Goal: Transaction & Acquisition: Purchase product/service

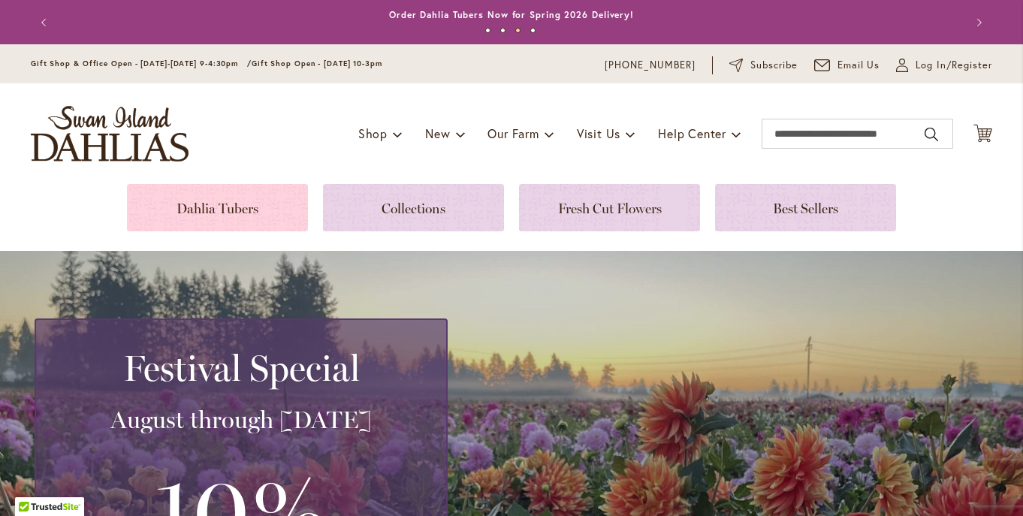
click at [224, 212] on link at bounding box center [217, 207] width 181 height 47
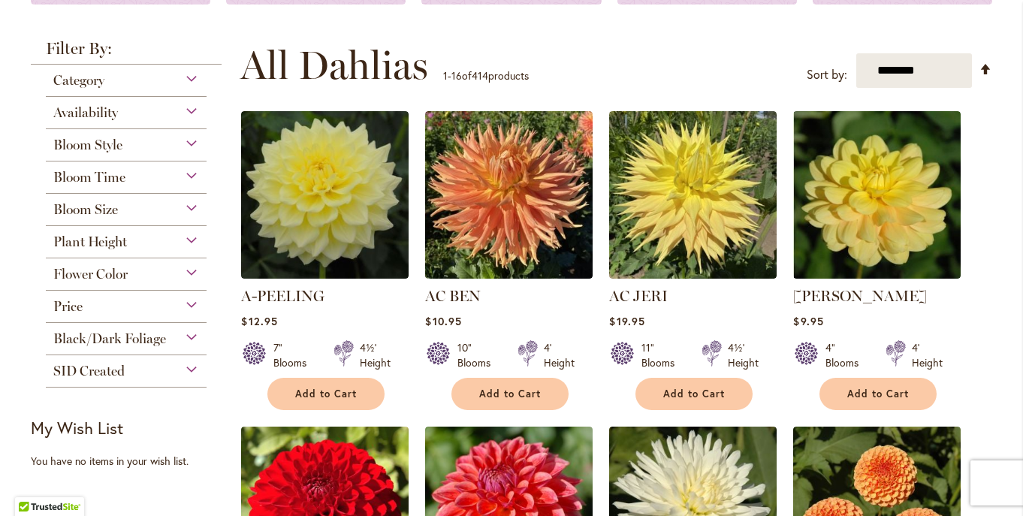
scroll to position [261, 0]
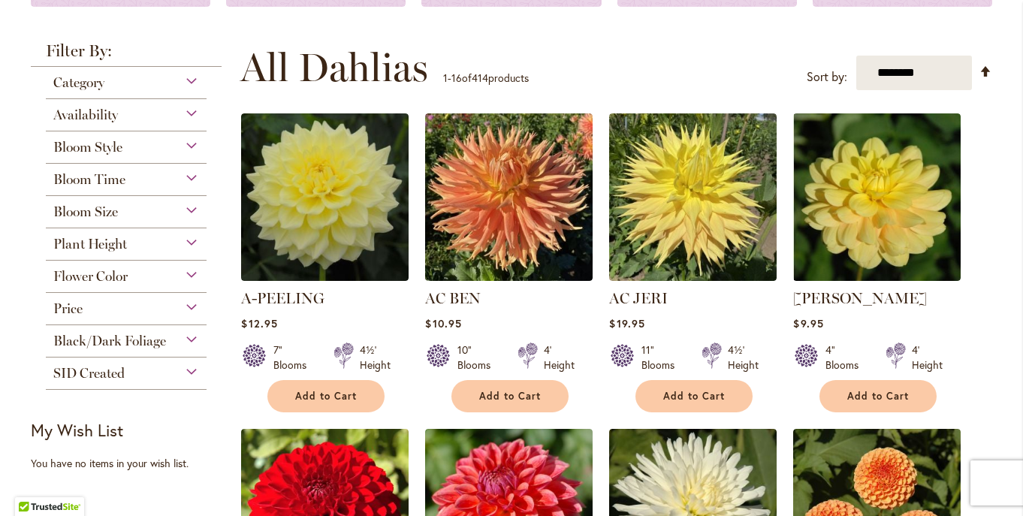
click at [94, 279] on span "Flower Color" at bounding box center [90, 276] width 74 height 17
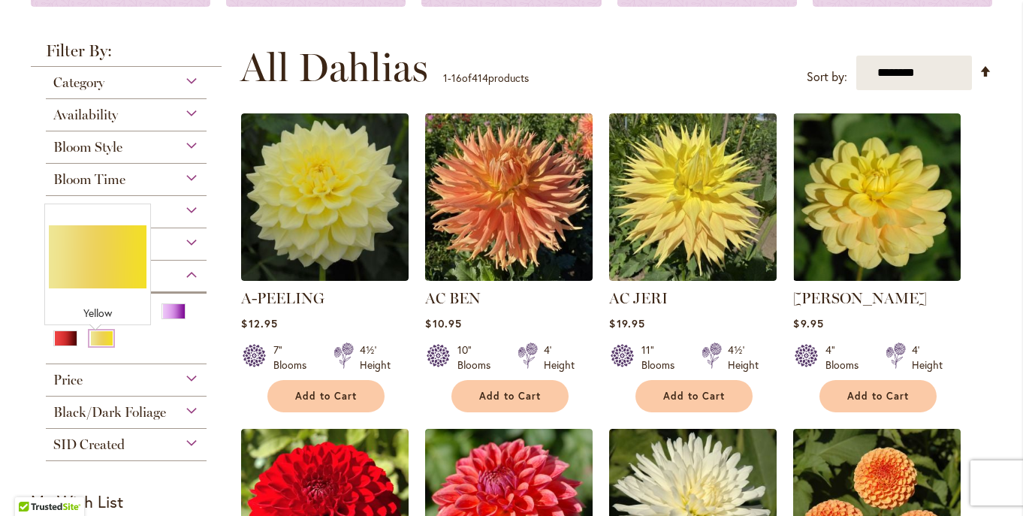
click at [97, 346] on div "Yellow" at bounding box center [101, 338] width 24 height 16
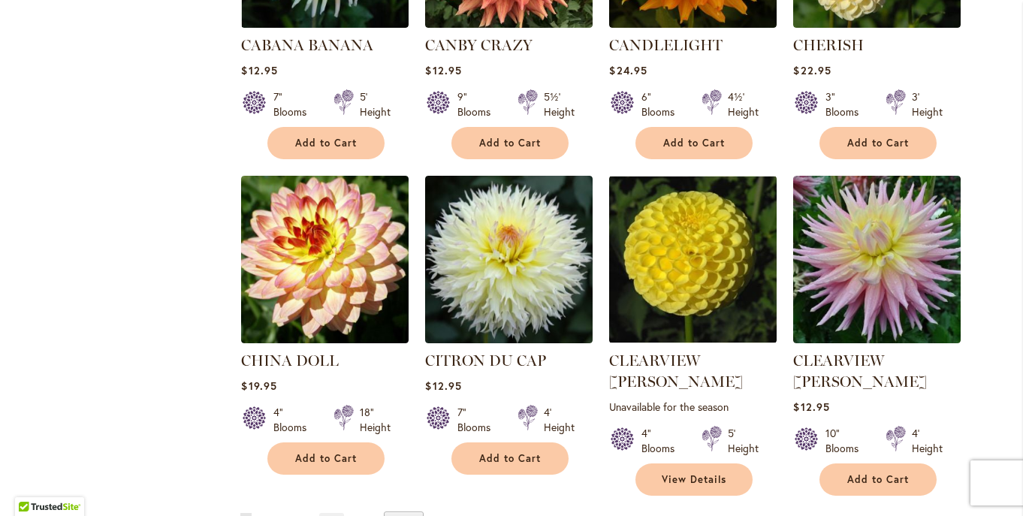
scroll to position [1140, 0]
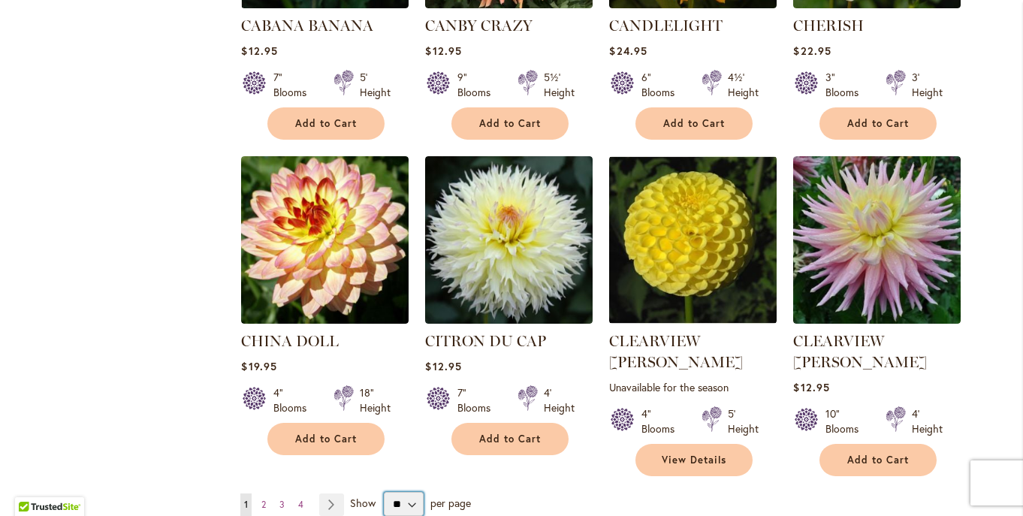
click at [384, 492] on select "** ** ** **" at bounding box center [404, 504] width 40 height 24
select select "**"
click option "**" at bounding box center [0, 0] width 0 height 0
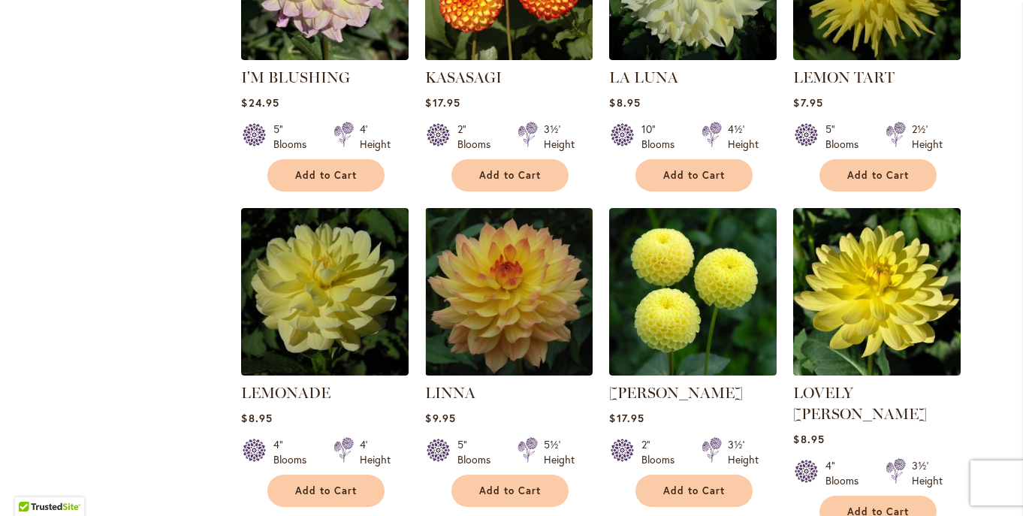
scroll to position [2712, 0]
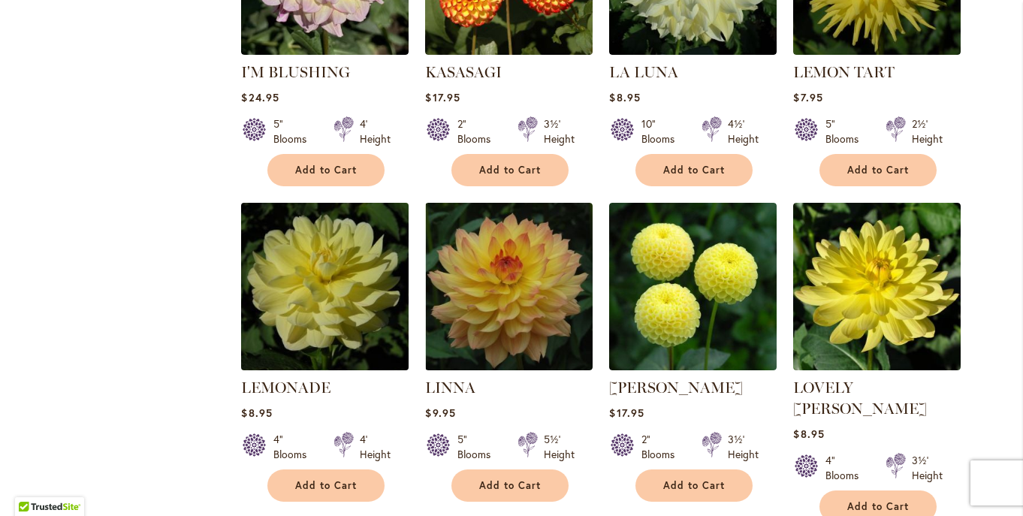
click at [308, 264] on img at bounding box center [325, 286] width 176 height 176
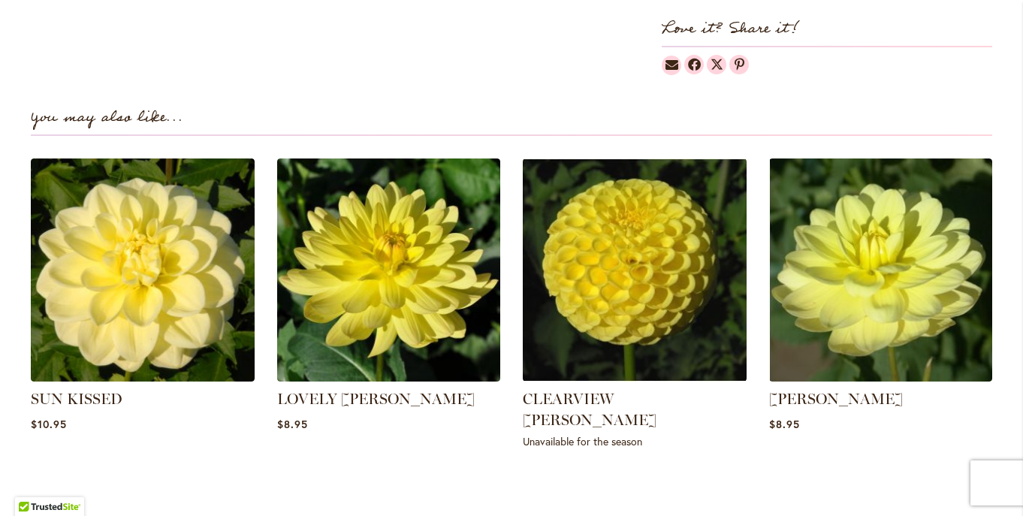
scroll to position [994, 0]
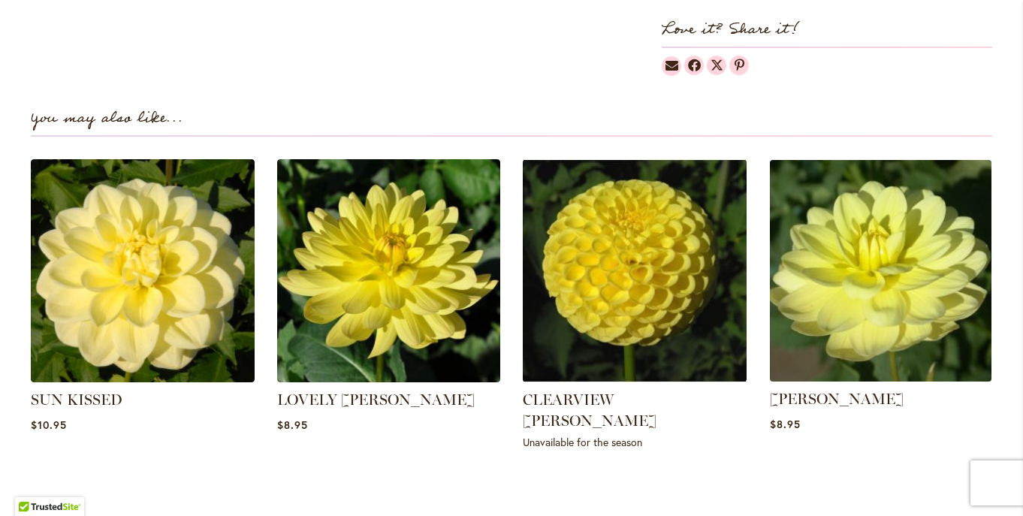
click at [921, 320] on img at bounding box center [880, 270] width 233 height 233
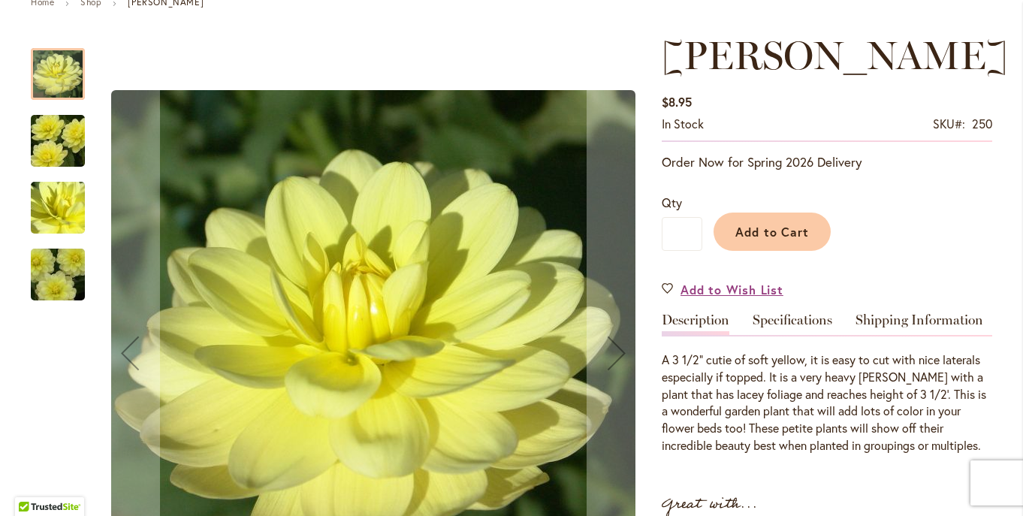
scroll to position [196, 0]
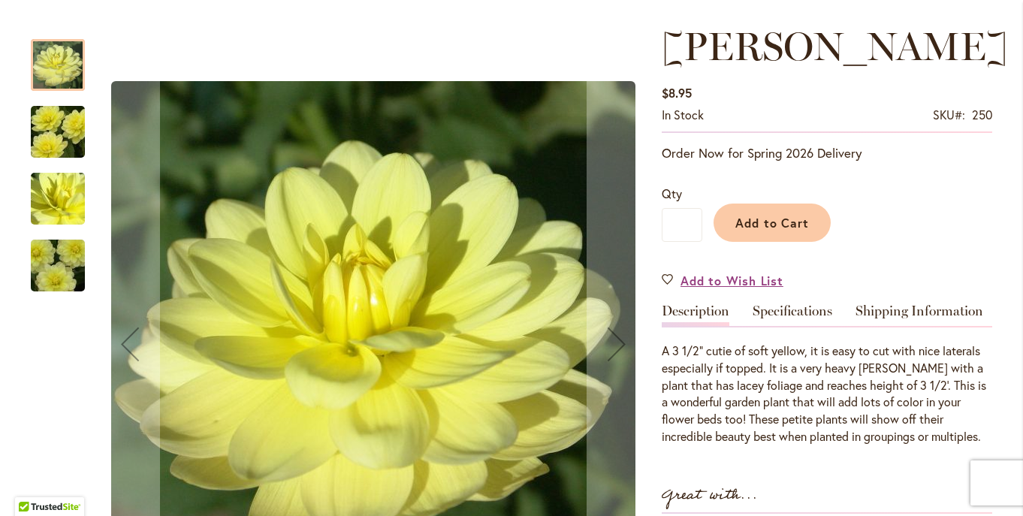
click at [47, 137] on img "PEGGY JEAN" at bounding box center [58, 132] width 108 height 81
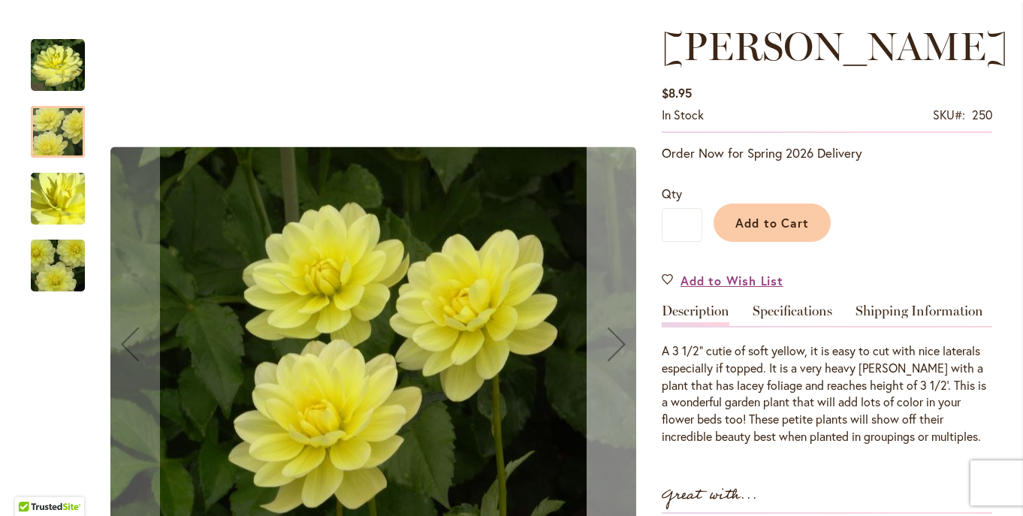
click at [614, 348] on div "Next" at bounding box center [617, 344] width 60 height 60
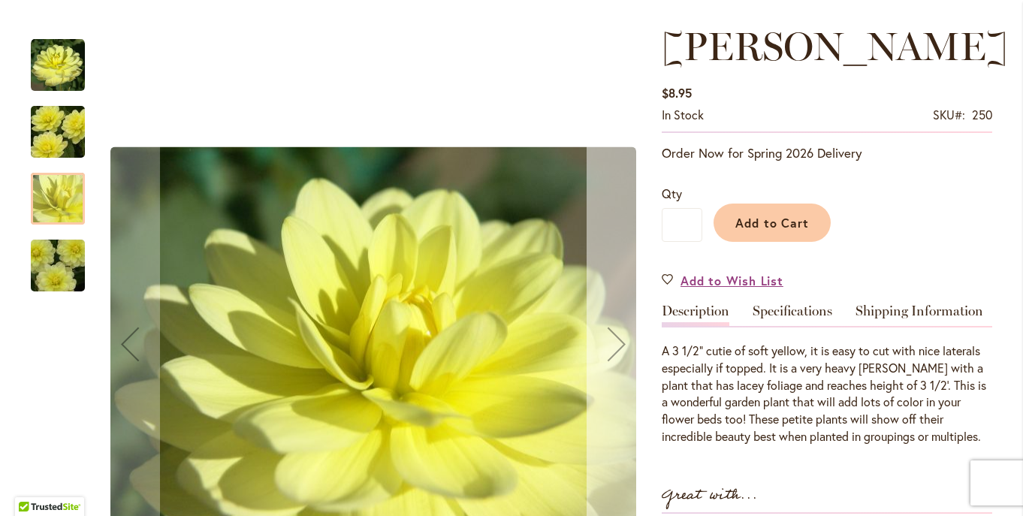
click at [614, 348] on div "Next" at bounding box center [617, 344] width 60 height 60
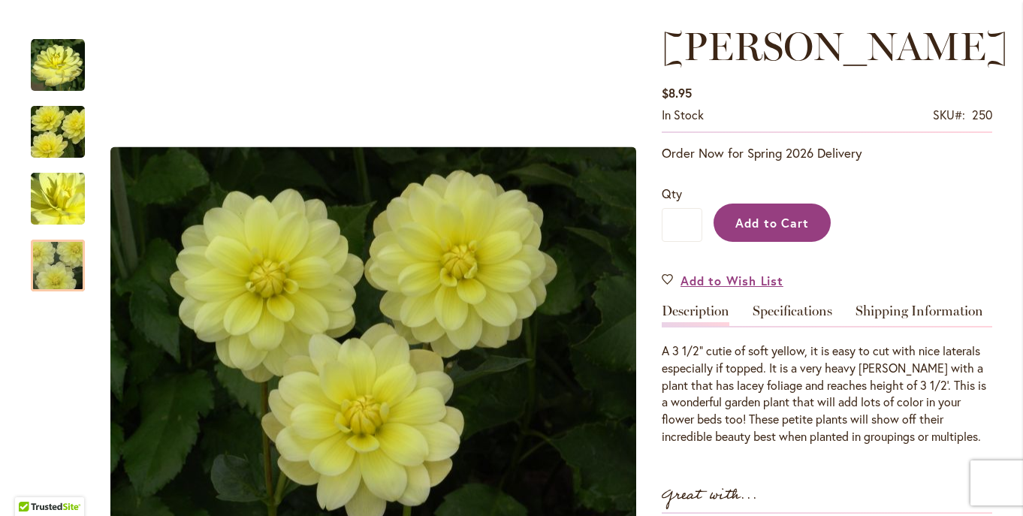
click at [763, 221] on span "Add to Cart" at bounding box center [772, 223] width 74 height 16
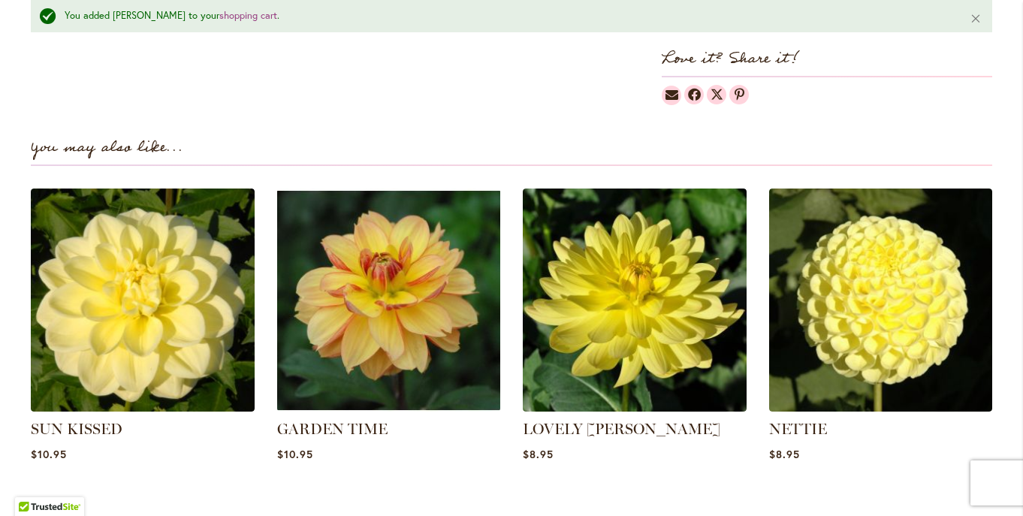
scroll to position [1040, 0]
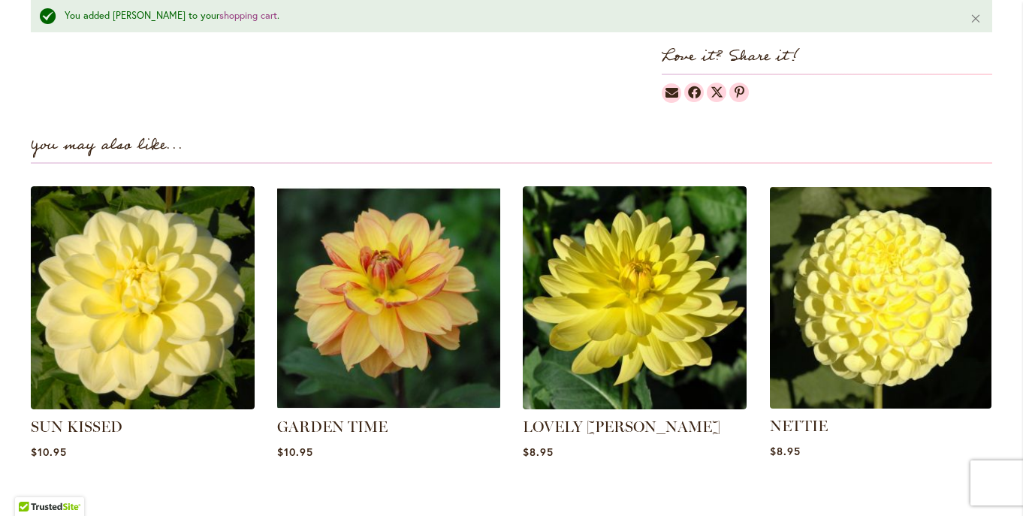
click at [917, 342] on img at bounding box center [880, 298] width 233 height 233
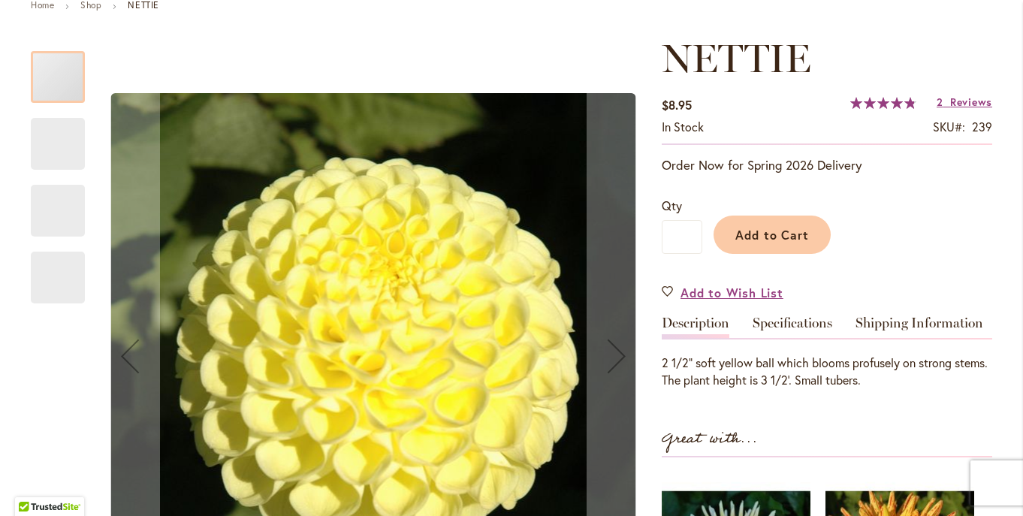
scroll to position [191, 0]
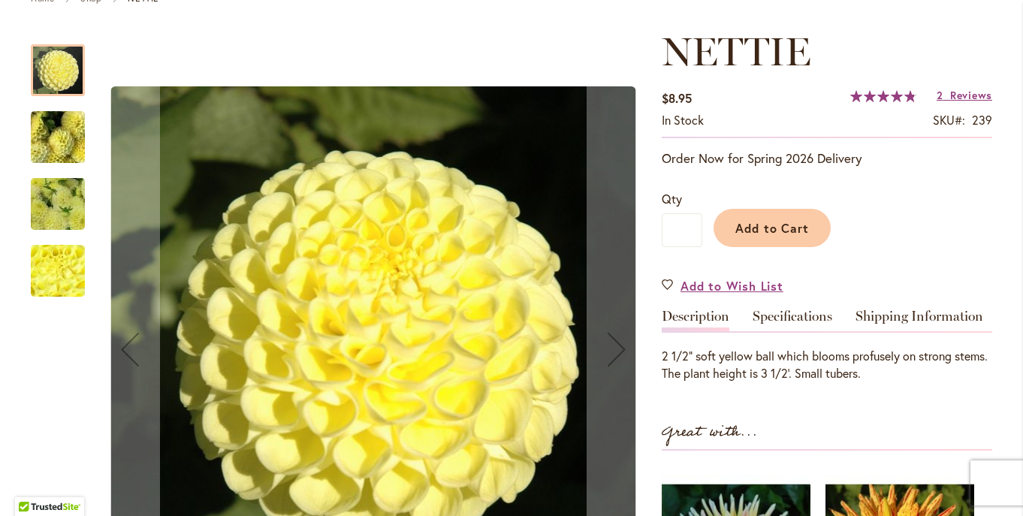
click at [58, 140] on img "NETTIE" at bounding box center [58, 137] width 108 height 81
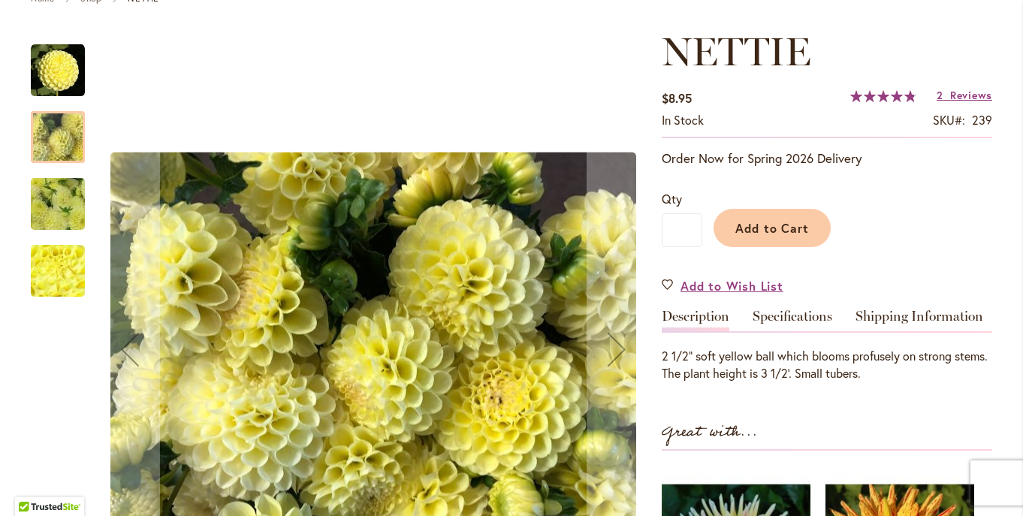
click at [57, 197] on img "NETTIE" at bounding box center [58, 204] width 108 height 81
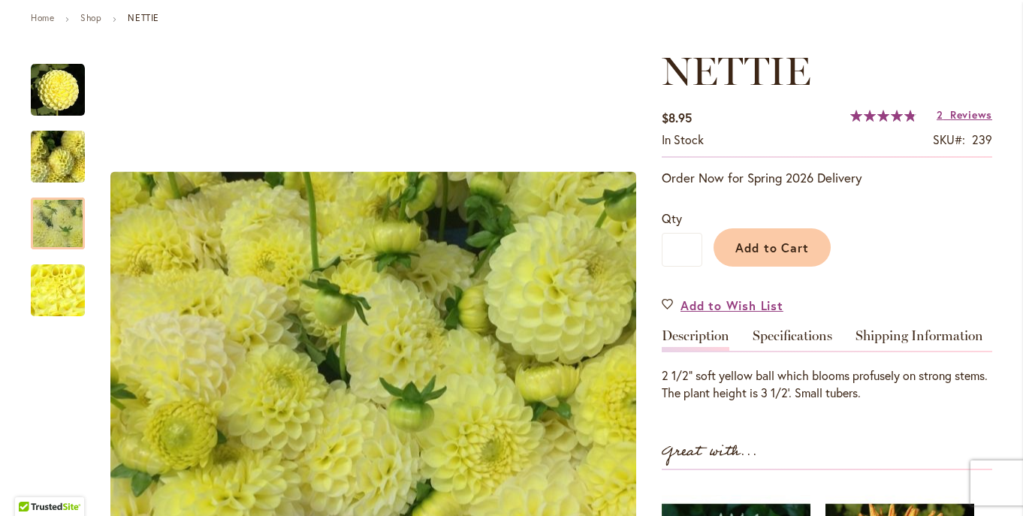
scroll to position [172, 0]
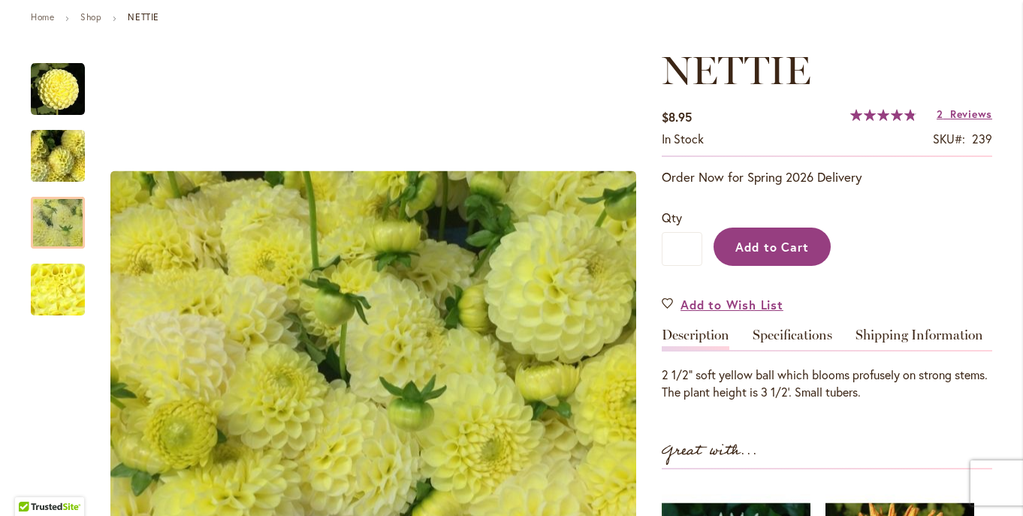
click at [764, 255] on button "Add to Cart" at bounding box center [771, 247] width 117 height 38
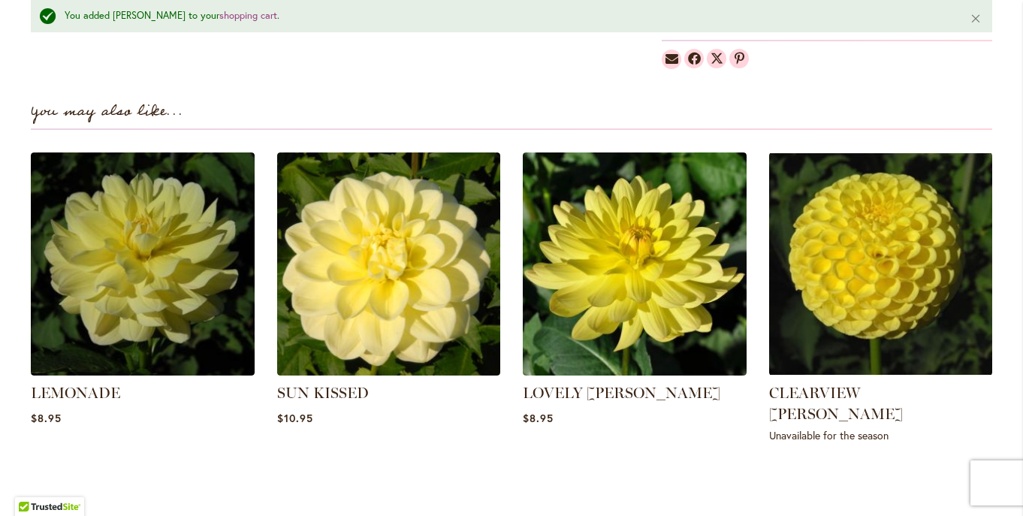
scroll to position [997, 0]
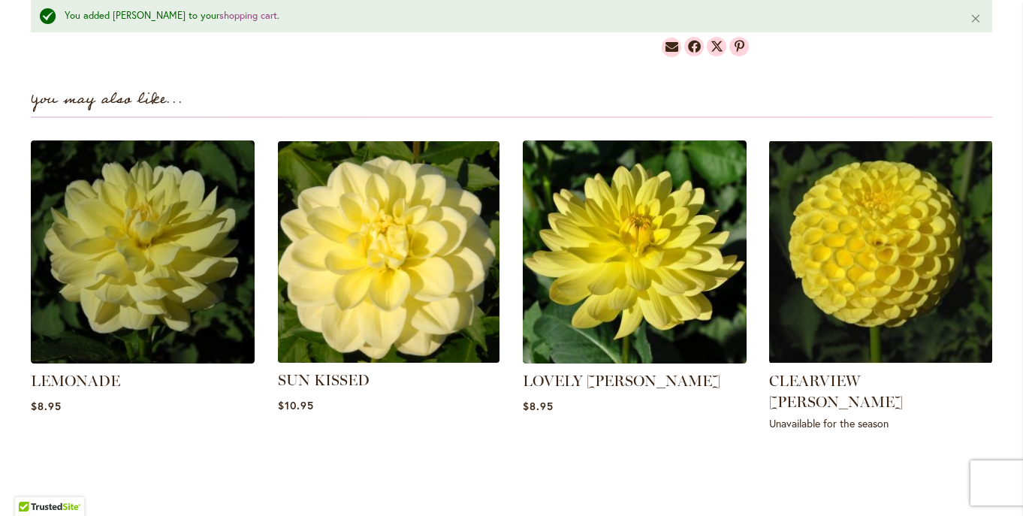
click at [377, 321] on img at bounding box center [388, 251] width 233 height 233
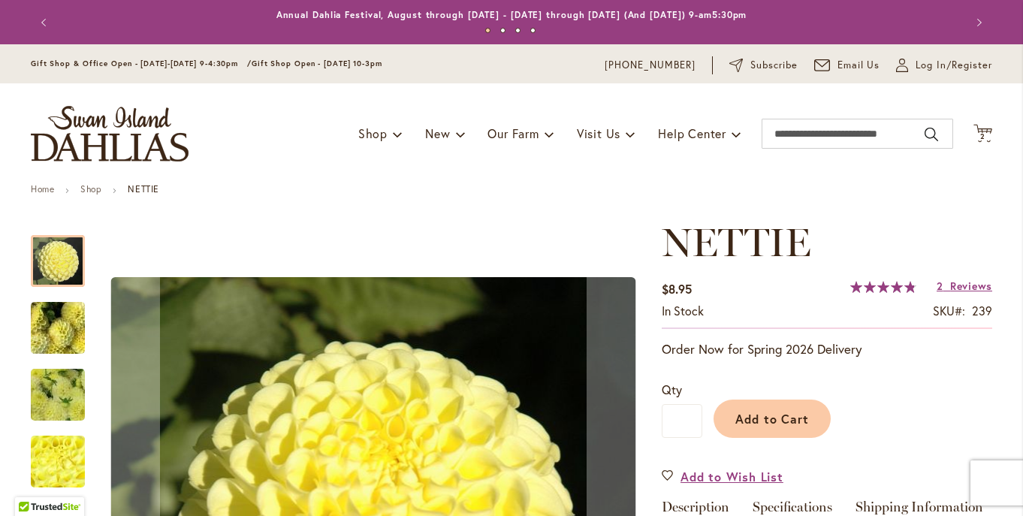
scroll to position [997, 0]
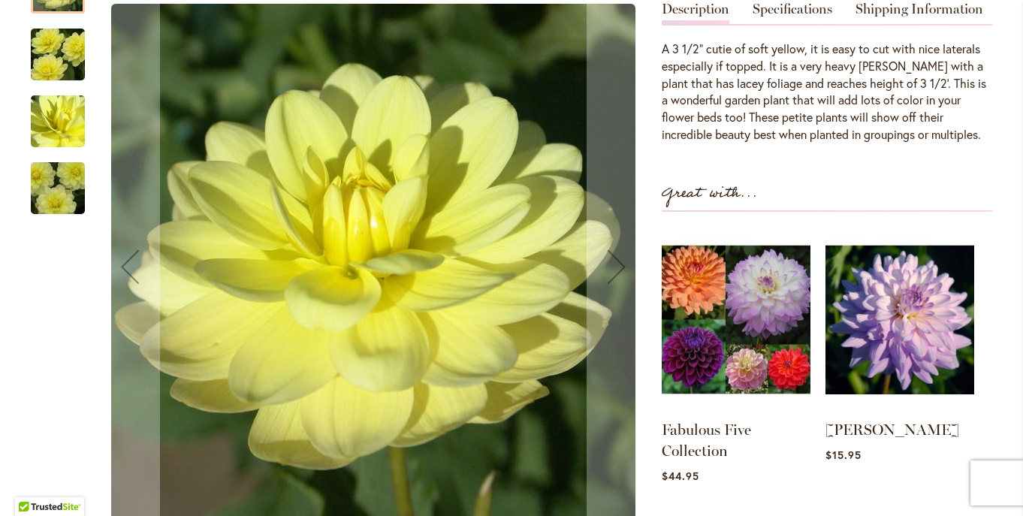
scroll to position [493, 0]
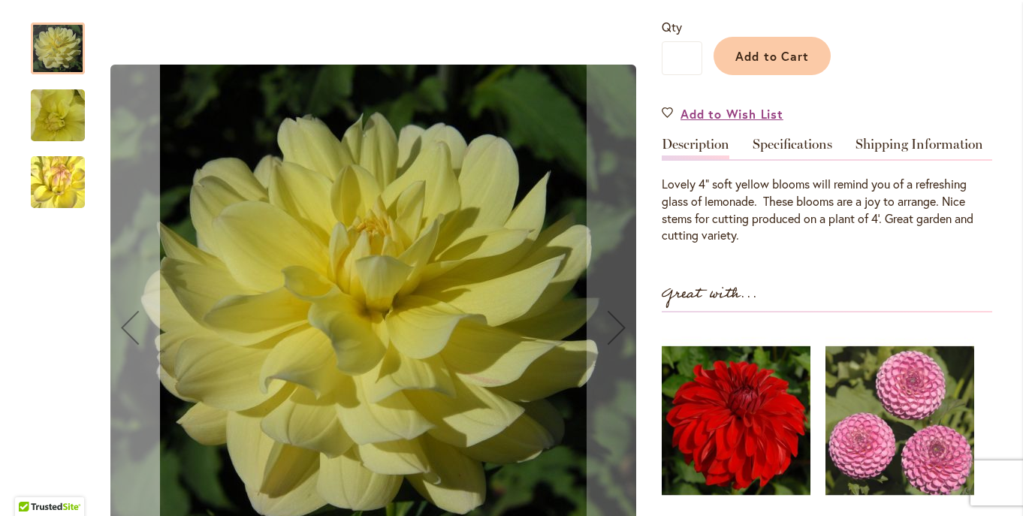
scroll to position [339, 0]
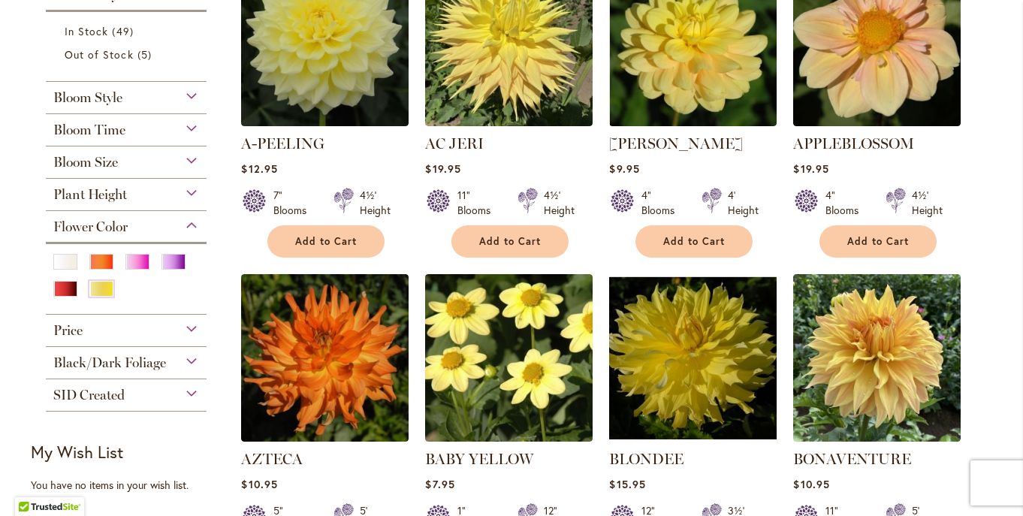
scroll to position [397, 0]
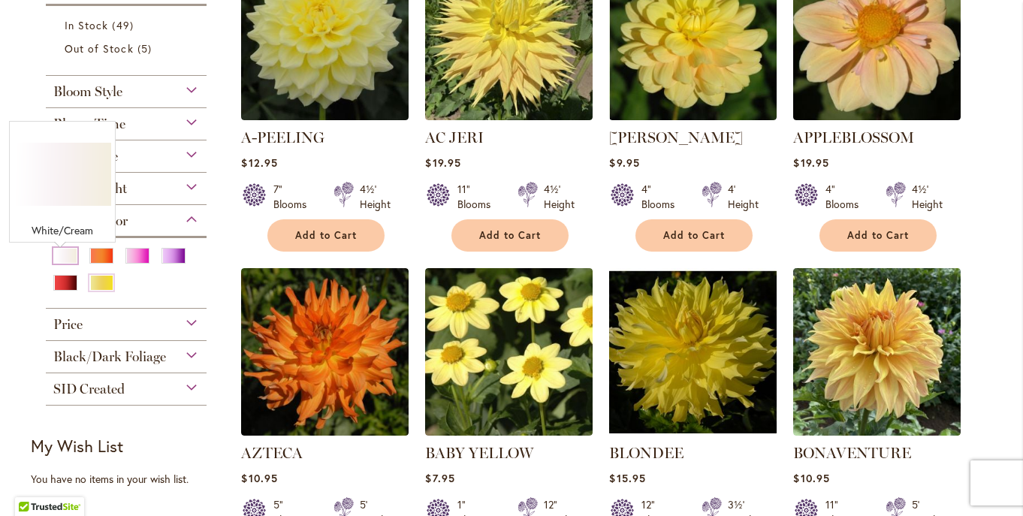
click at [62, 264] on div "White/Cream" at bounding box center [65, 256] width 24 height 16
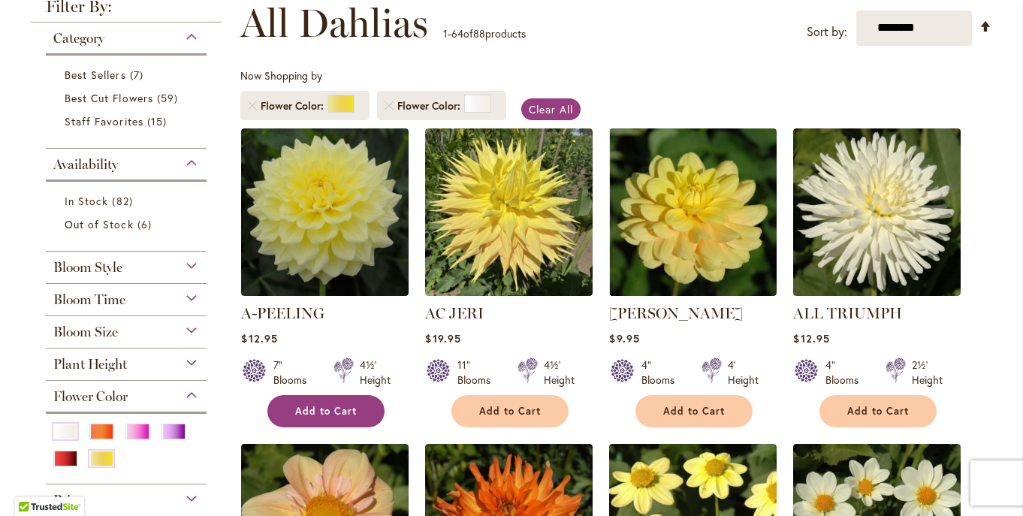
scroll to position [181, 0]
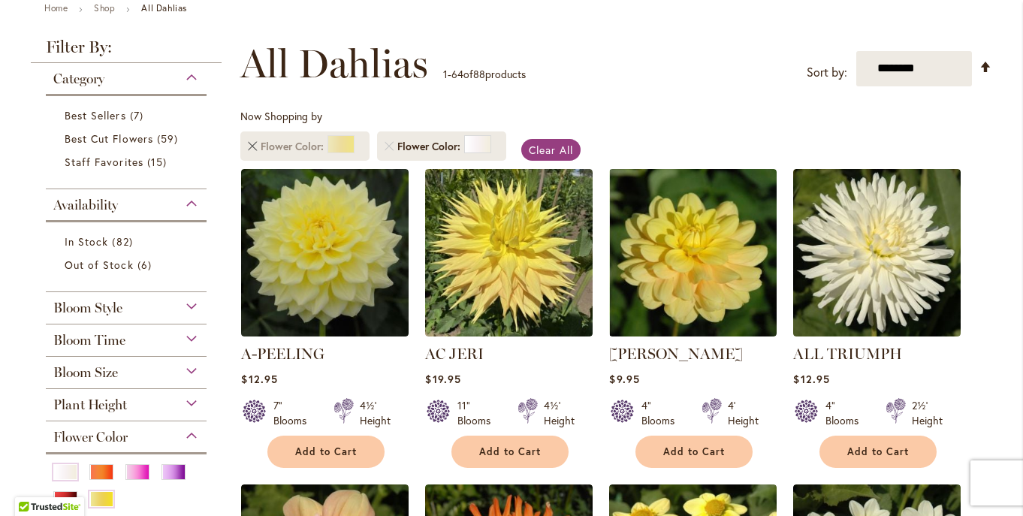
click at [248, 146] on link "Remove Flower Color Yellow" at bounding box center [252, 146] width 9 height 9
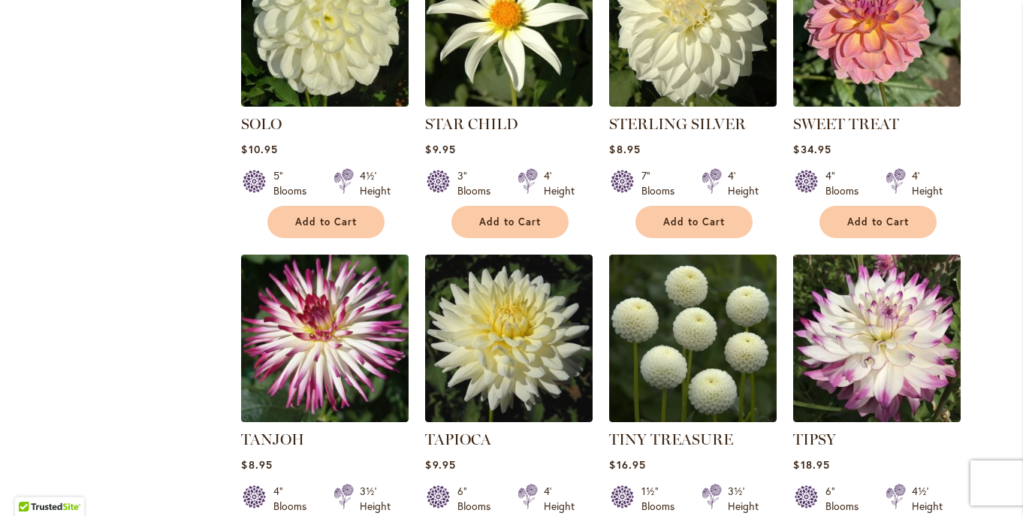
scroll to position [2367, 0]
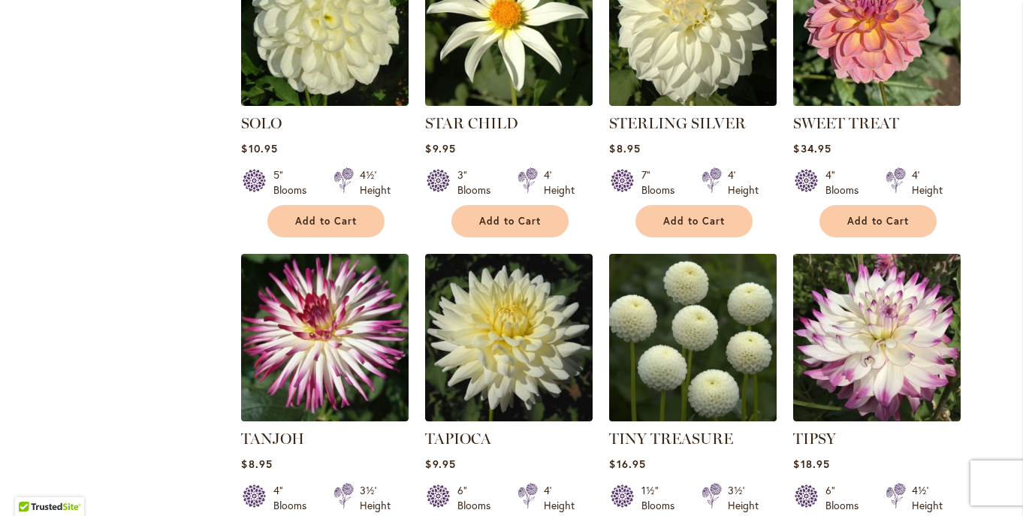
click at [713, 300] on img at bounding box center [693, 337] width 176 height 176
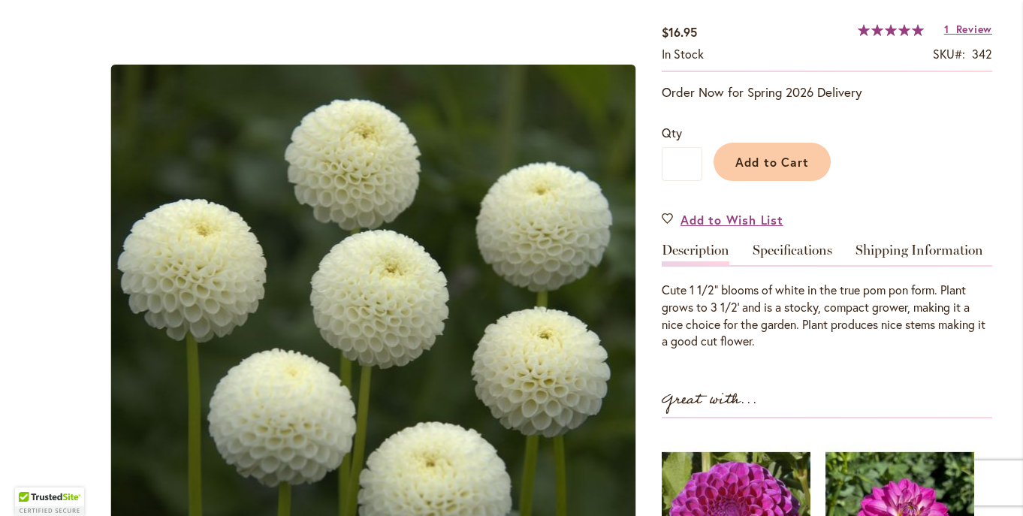
scroll to position [255, 0]
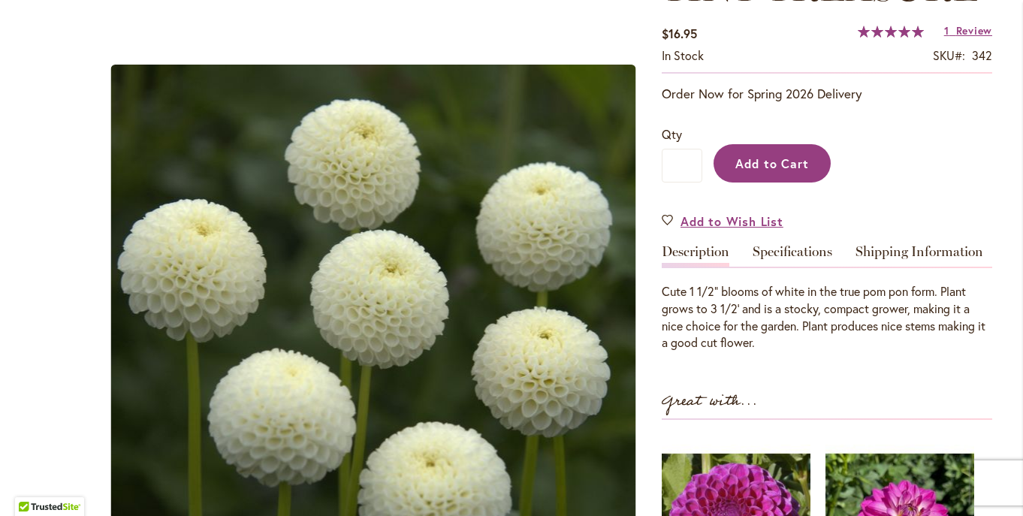
click at [759, 170] on span "Add to Cart" at bounding box center [772, 163] width 74 height 16
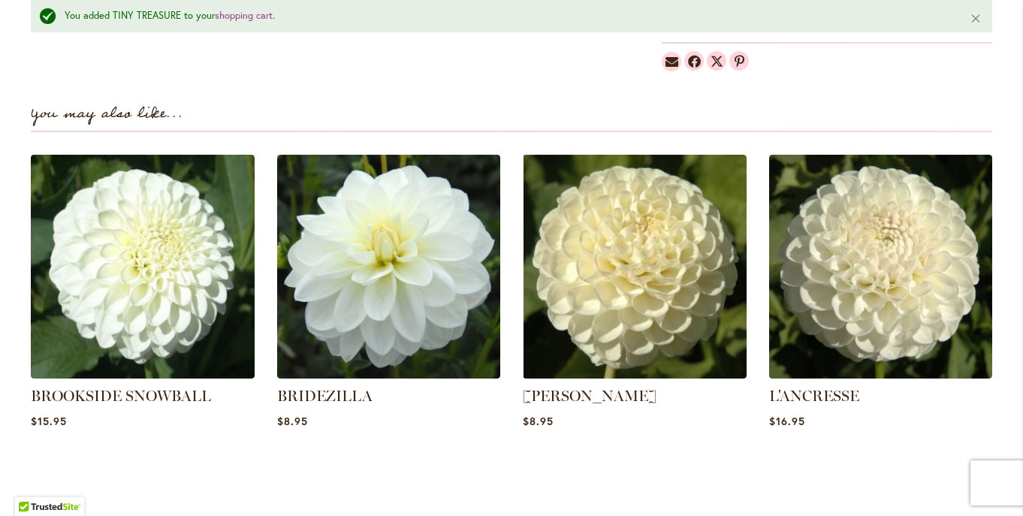
scroll to position [1018, 0]
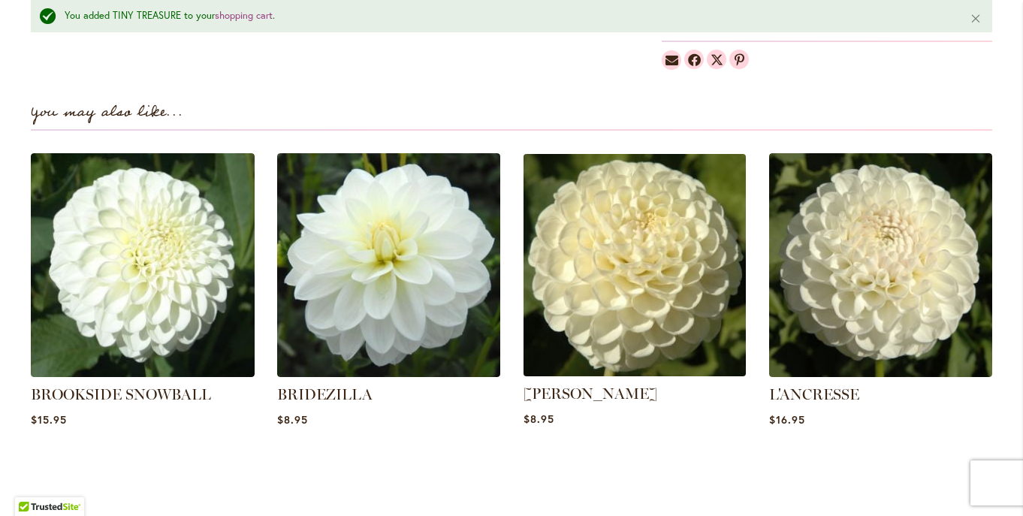
click at [672, 324] on img at bounding box center [634, 265] width 233 height 233
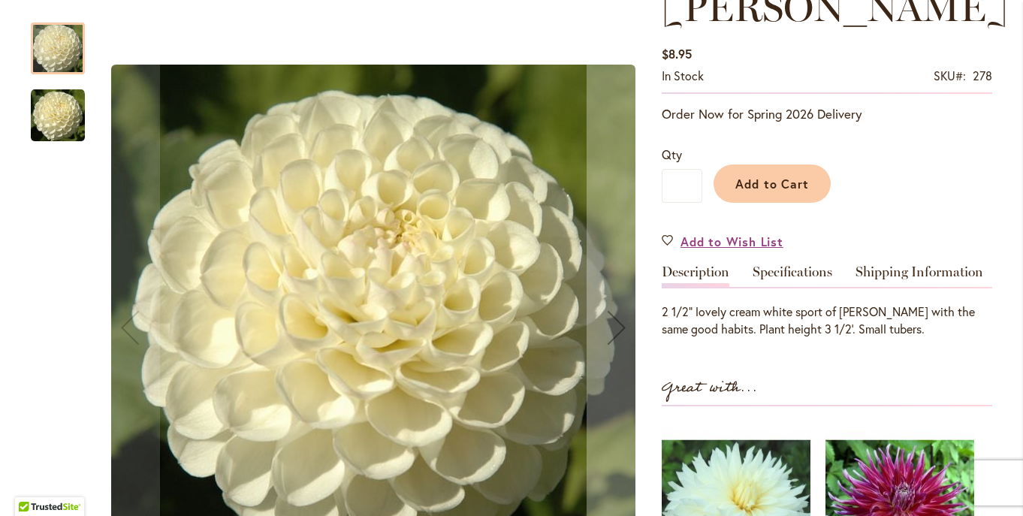
scroll to position [246, 0]
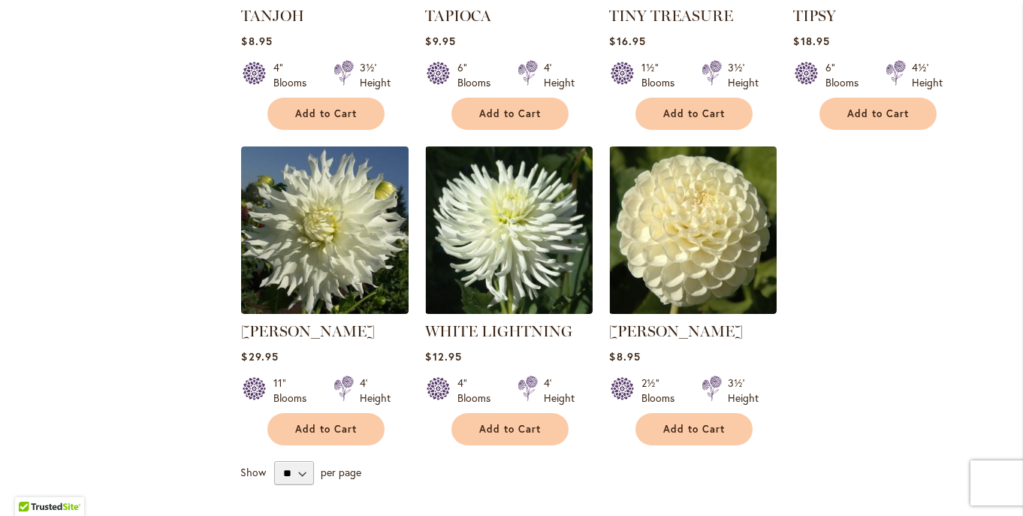
scroll to position [2789, 0]
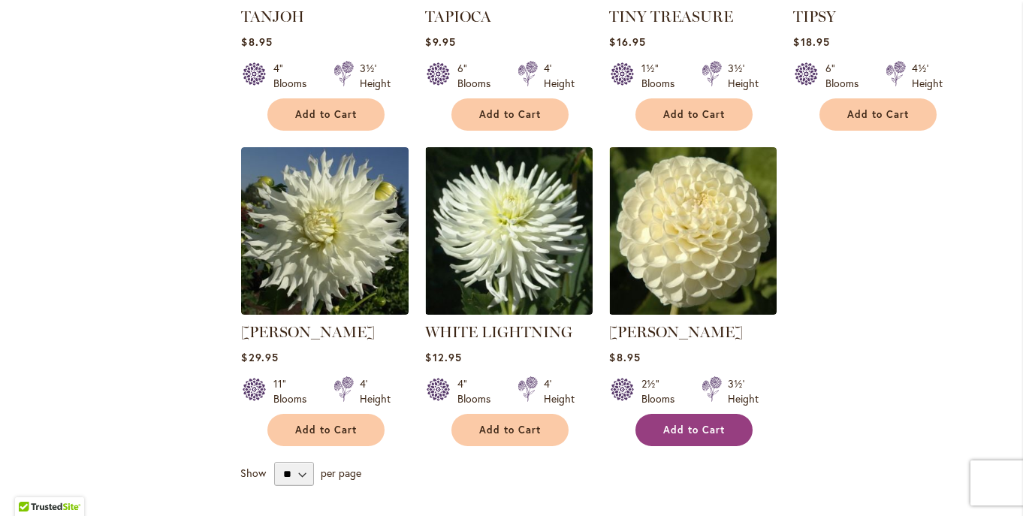
click at [698, 424] on span "Add to Cart" at bounding box center [694, 430] width 62 height 13
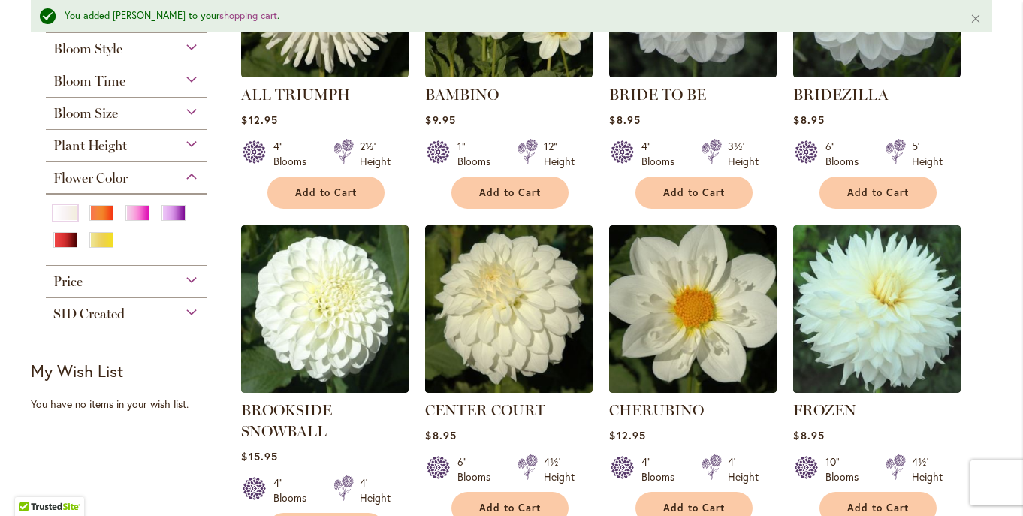
scroll to position [484, 0]
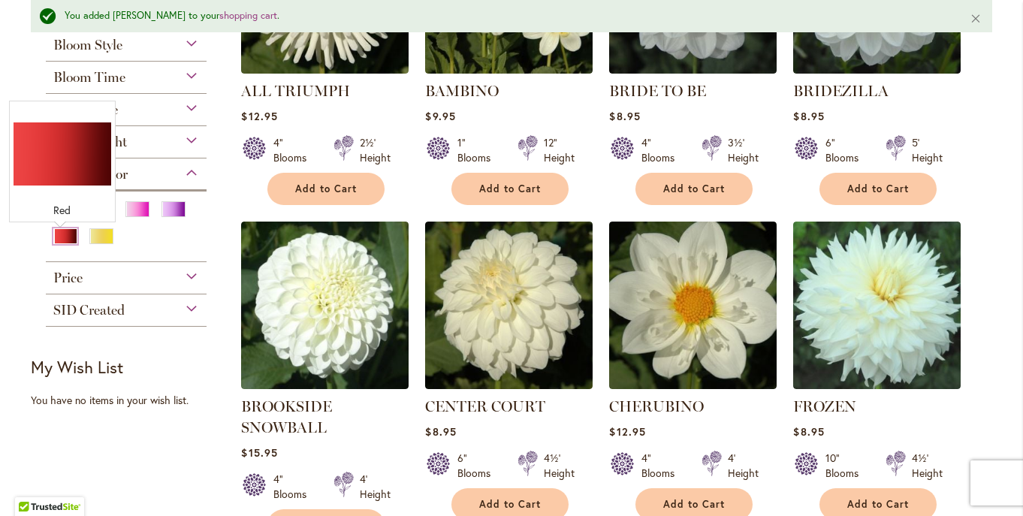
click at [57, 239] on div "Red" at bounding box center [65, 236] width 24 height 16
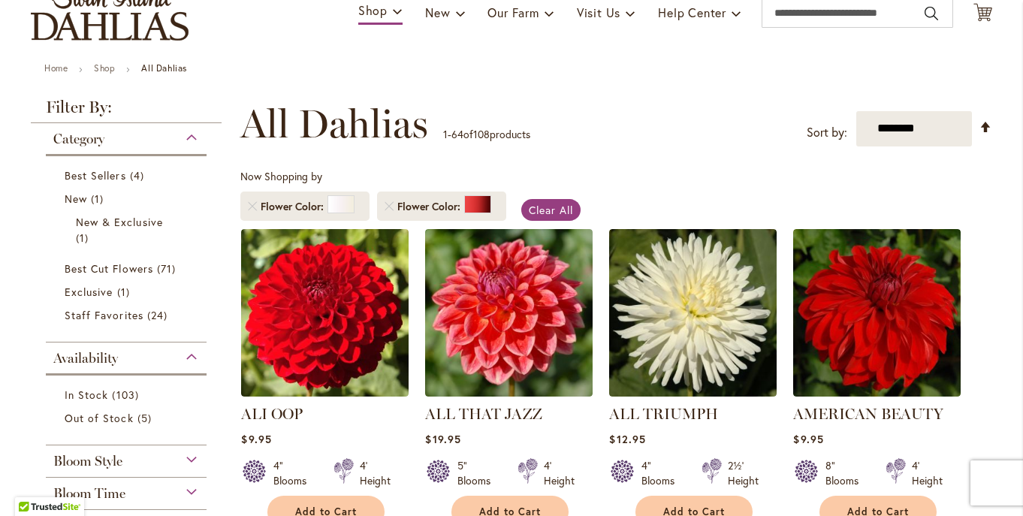
scroll to position [150, 0]
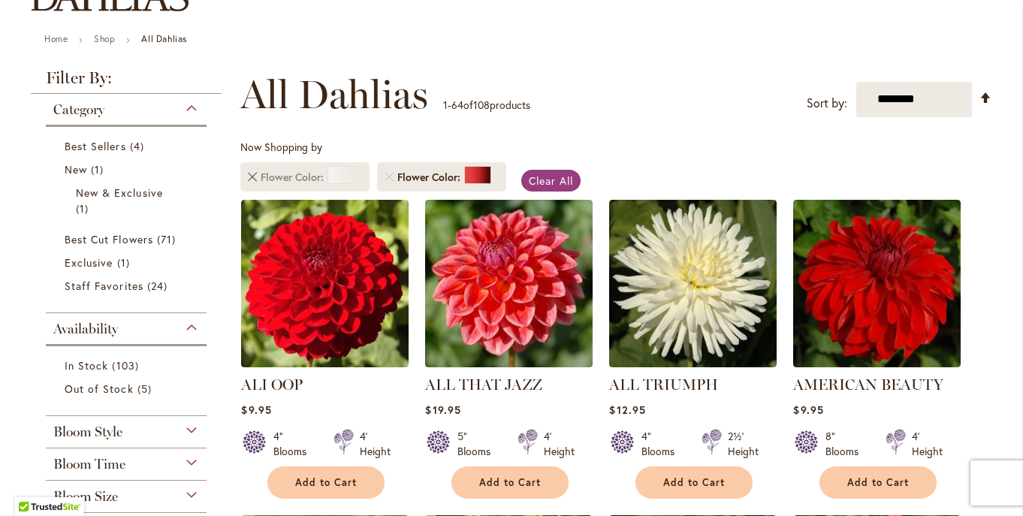
click at [248, 178] on link "Remove Flower Color White/Cream" at bounding box center [252, 177] width 9 height 9
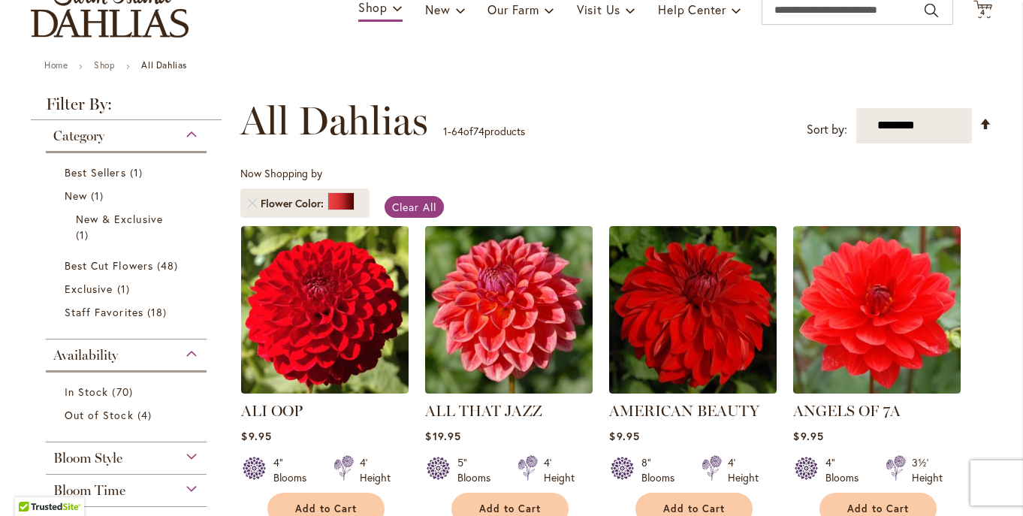
scroll to position [99, 0]
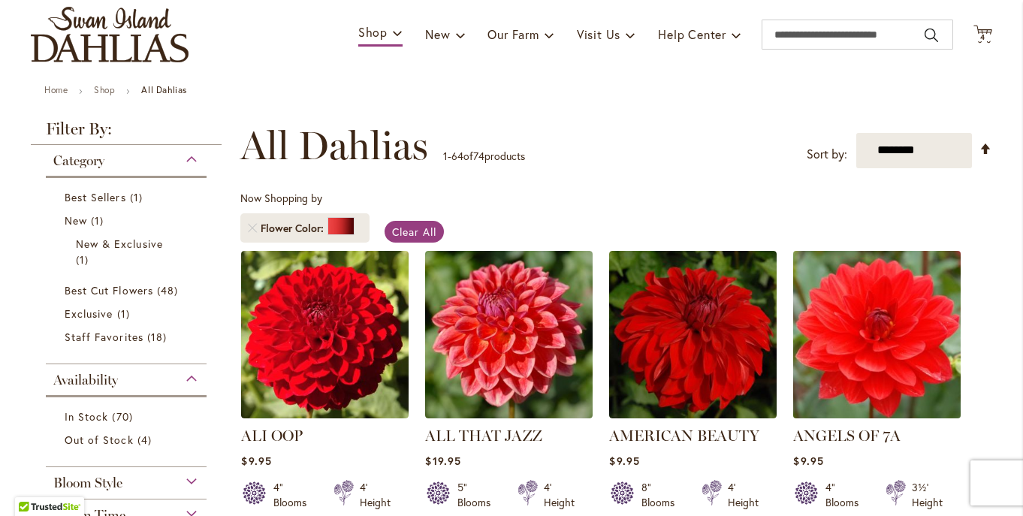
click at [873, 371] on img at bounding box center [877, 334] width 176 height 176
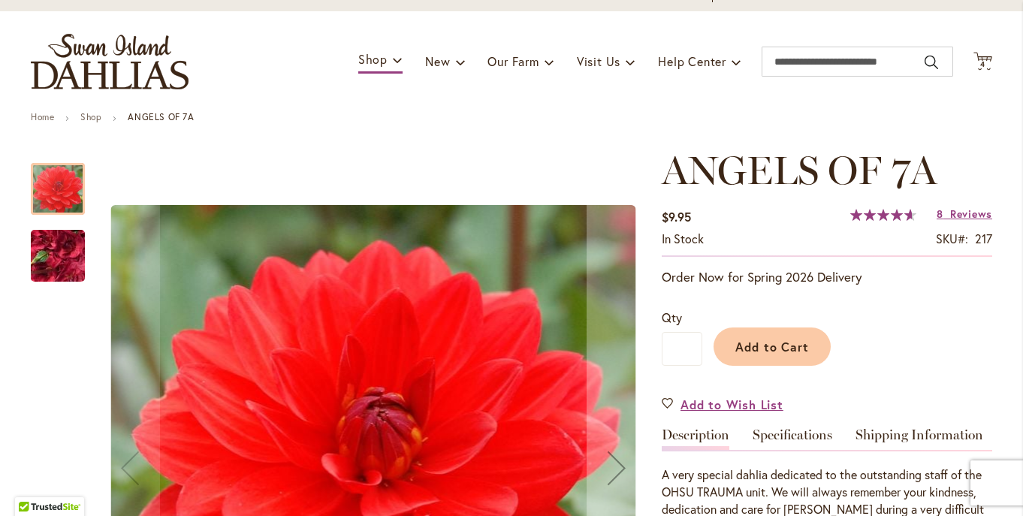
scroll to position [63, 0]
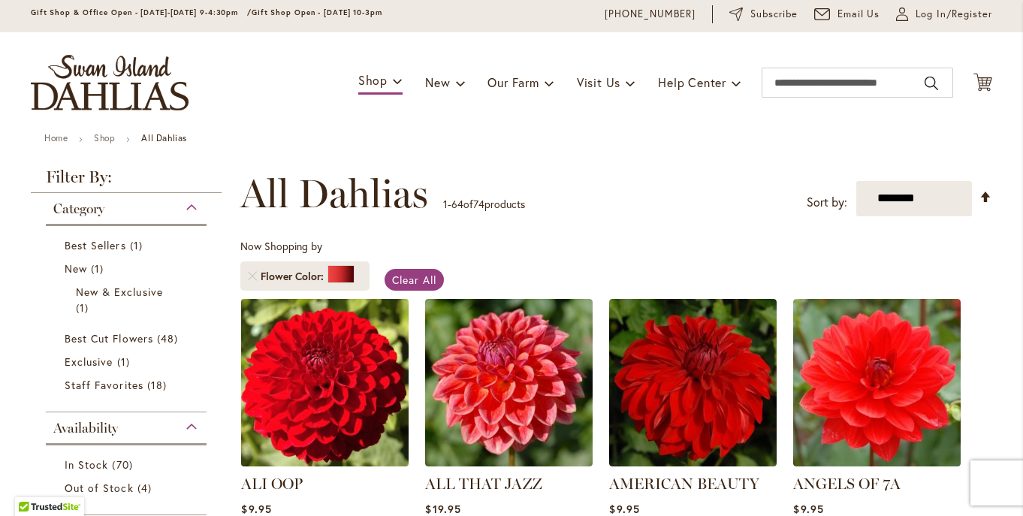
scroll to position [51, 0]
click at [312, 389] on img at bounding box center [325, 382] width 176 height 176
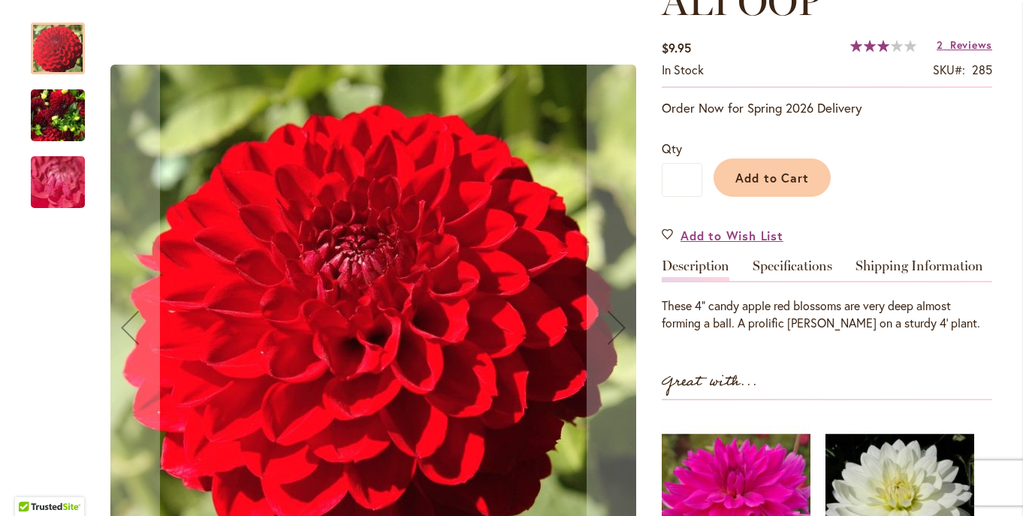
scroll to position [244, 0]
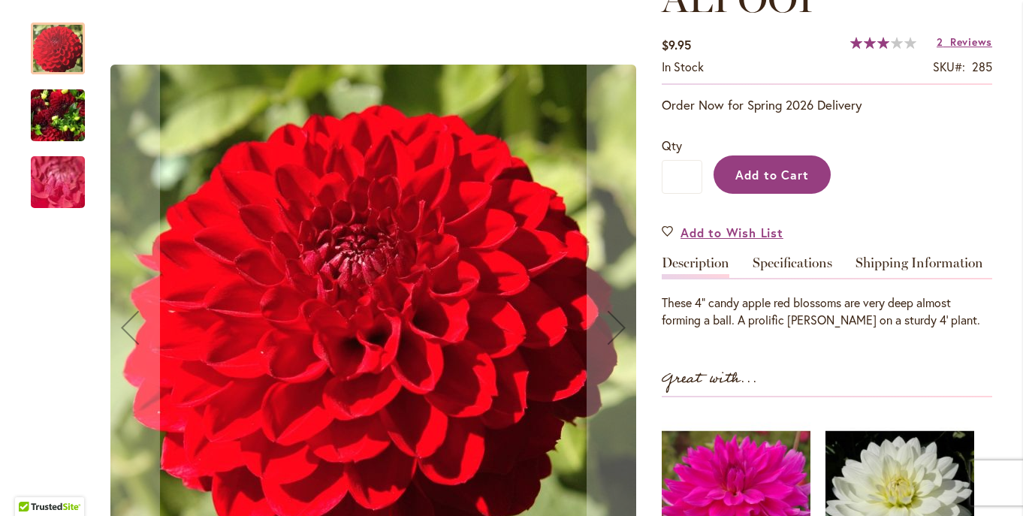
click at [779, 177] on span "Add to Cart" at bounding box center [772, 175] width 74 height 16
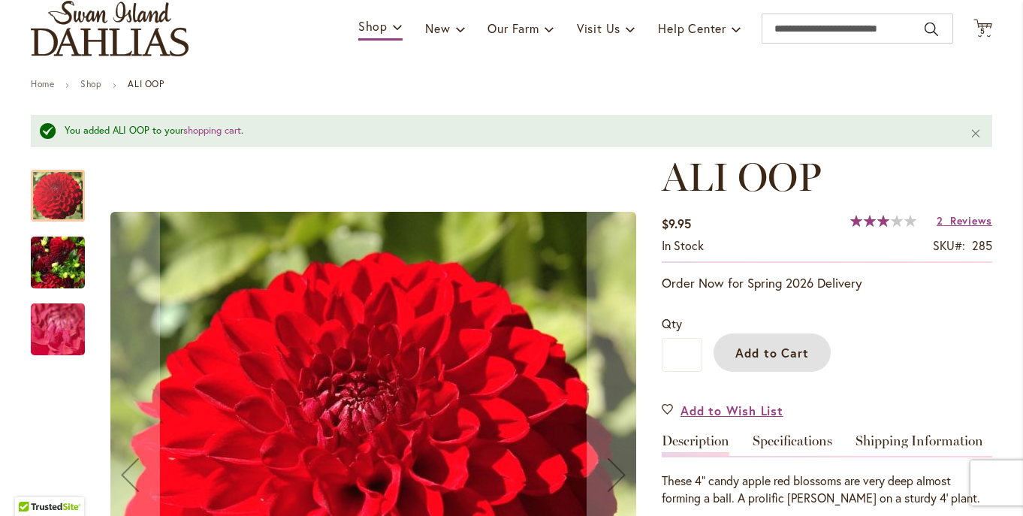
scroll to position [99, 0]
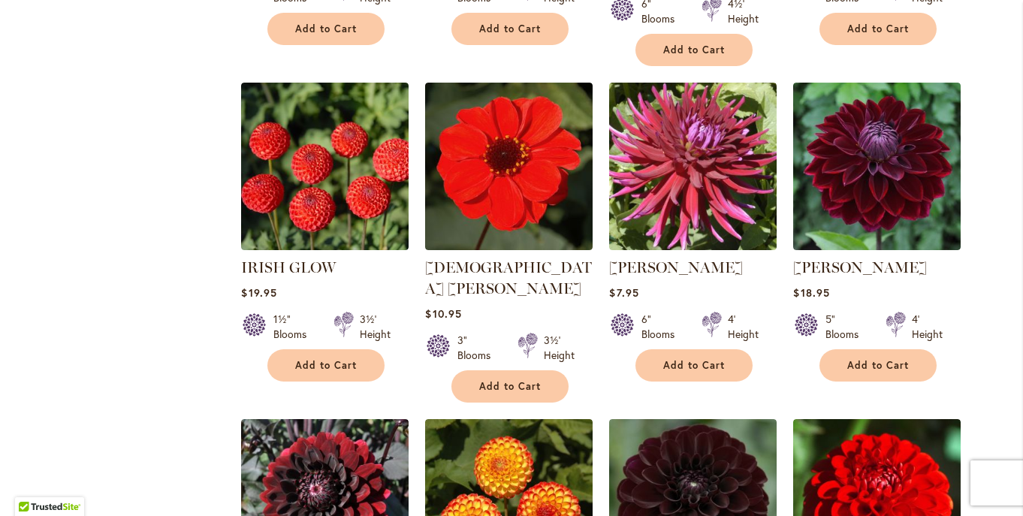
scroll to position [2525, 0]
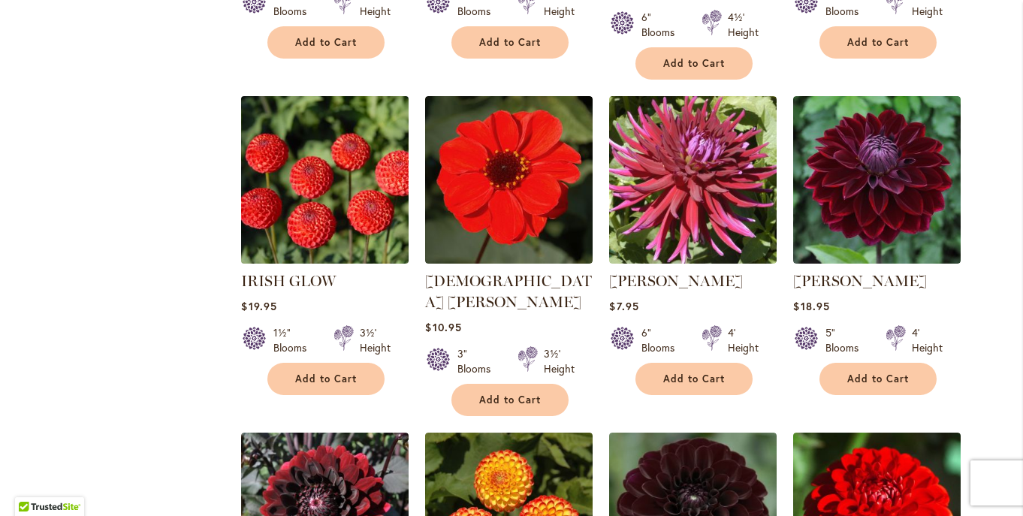
click at [334, 155] on img at bounding box center [325, 180] width 176 height 176
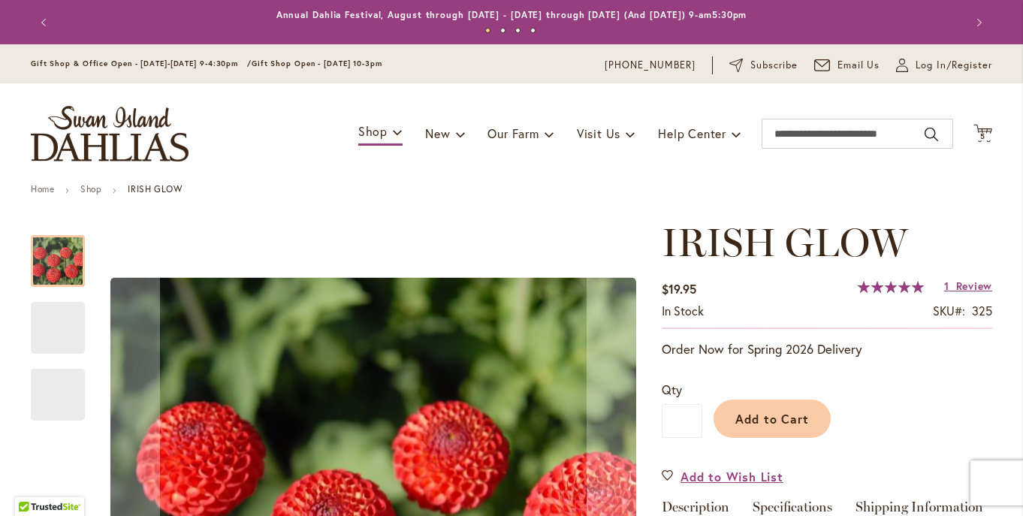
scroll to position [140, 0]
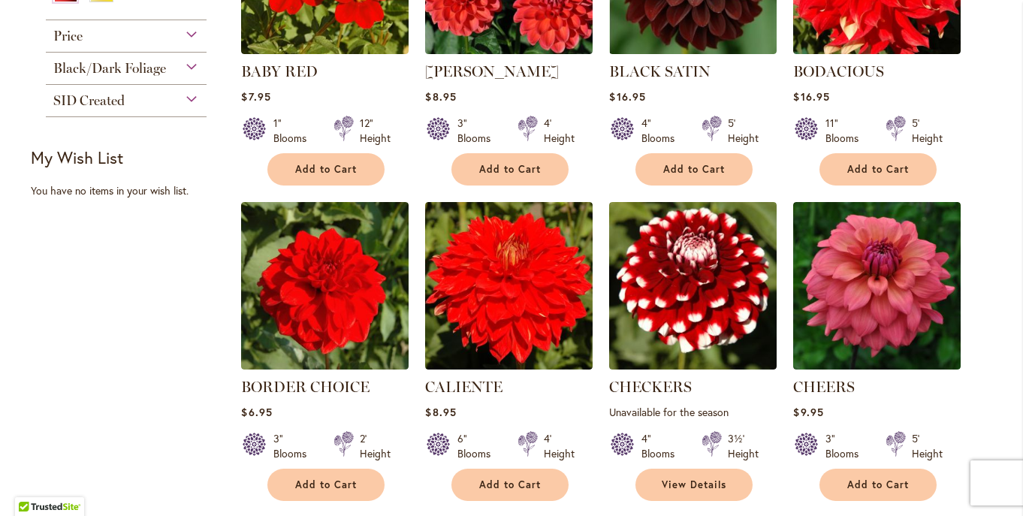
scroll to position [780, 0]
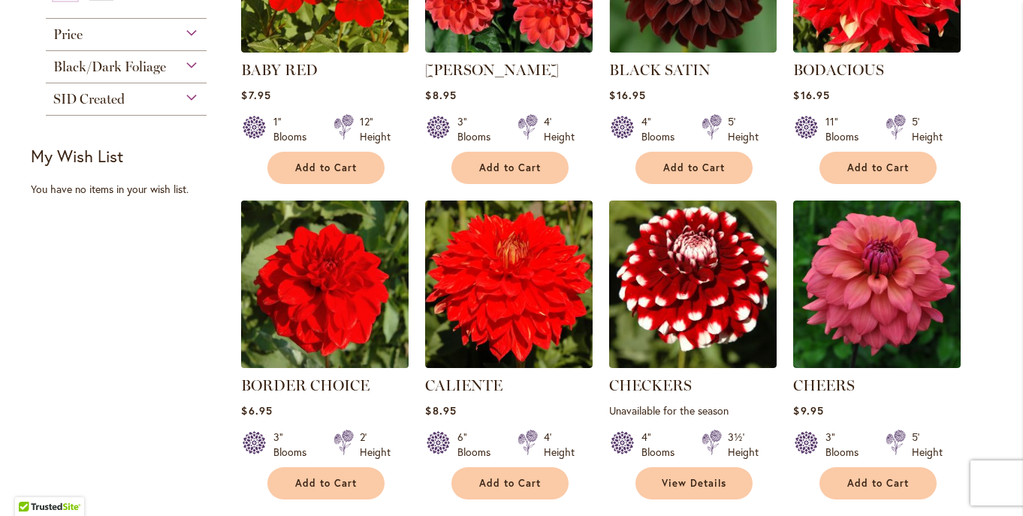
click at [332, 330] on img at bounding box center [325, 284] width 176 height 176
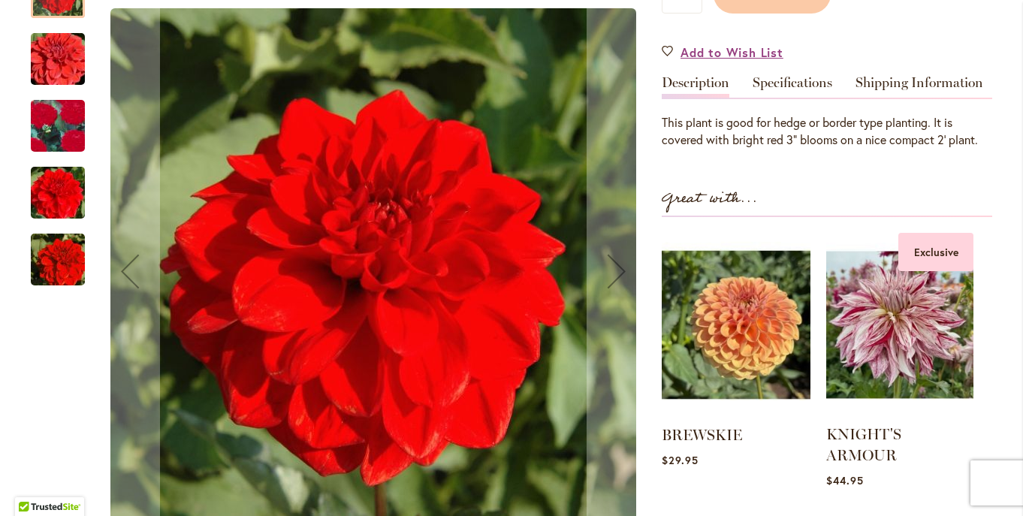
scroll to position [472, 0]
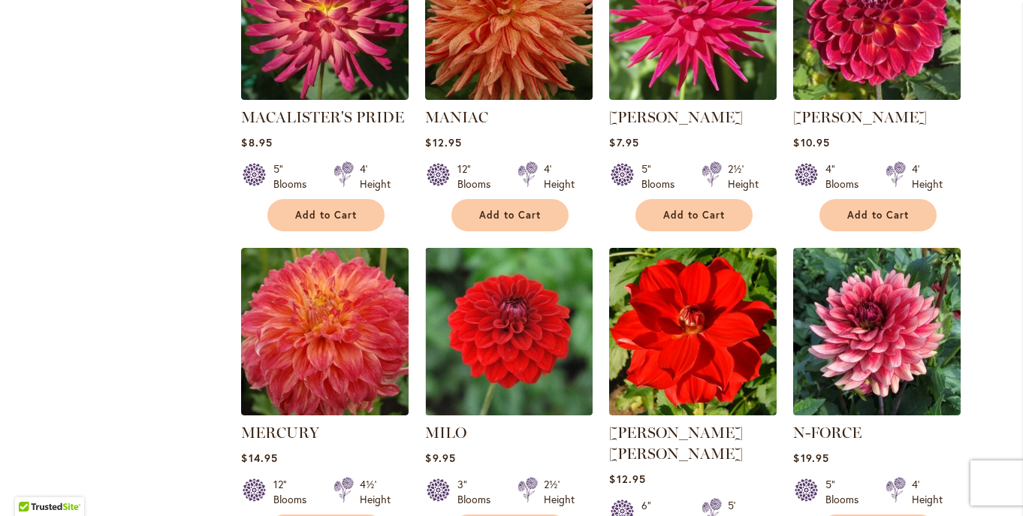
scroll to position [3341, 0]
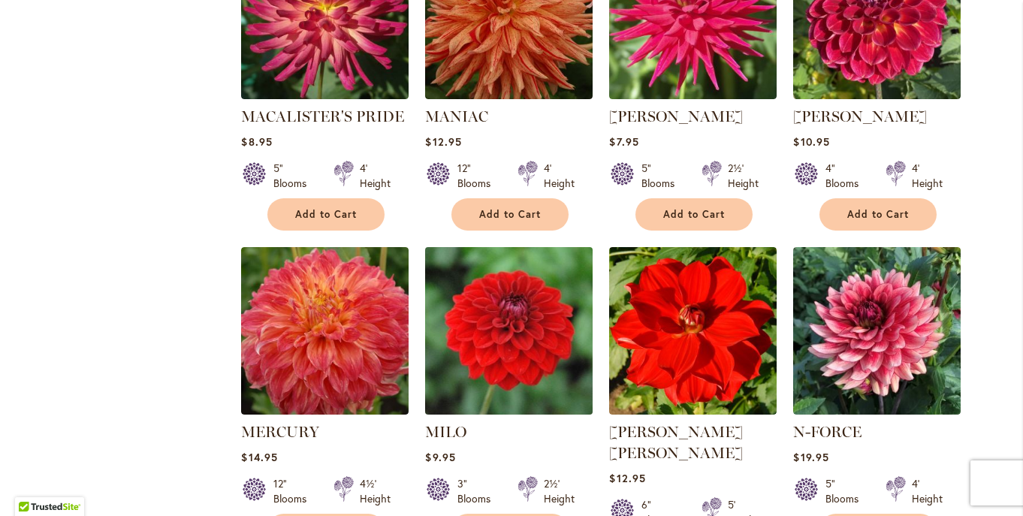
click at [510, 272] on img at bounding box center [509, 331] width 176 height 176
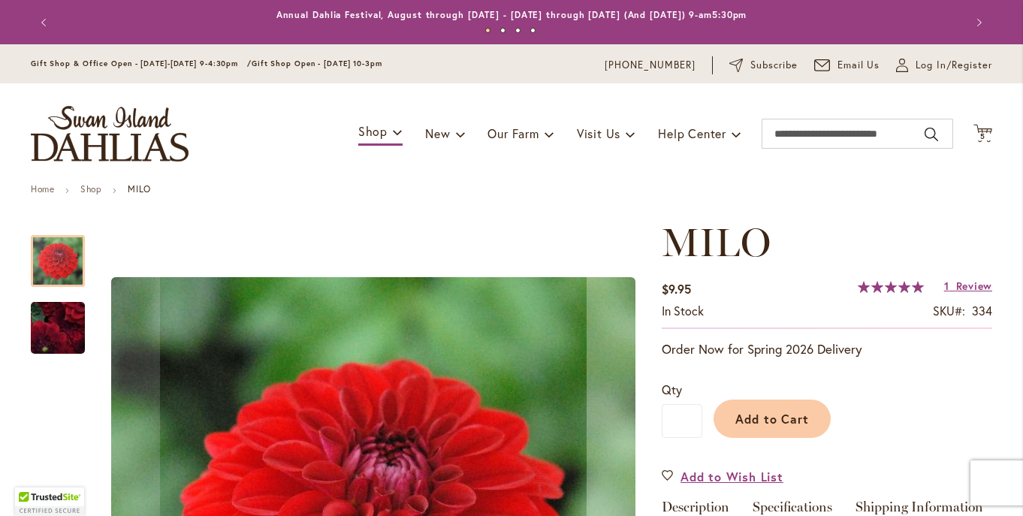
scroll to position [205, 0]
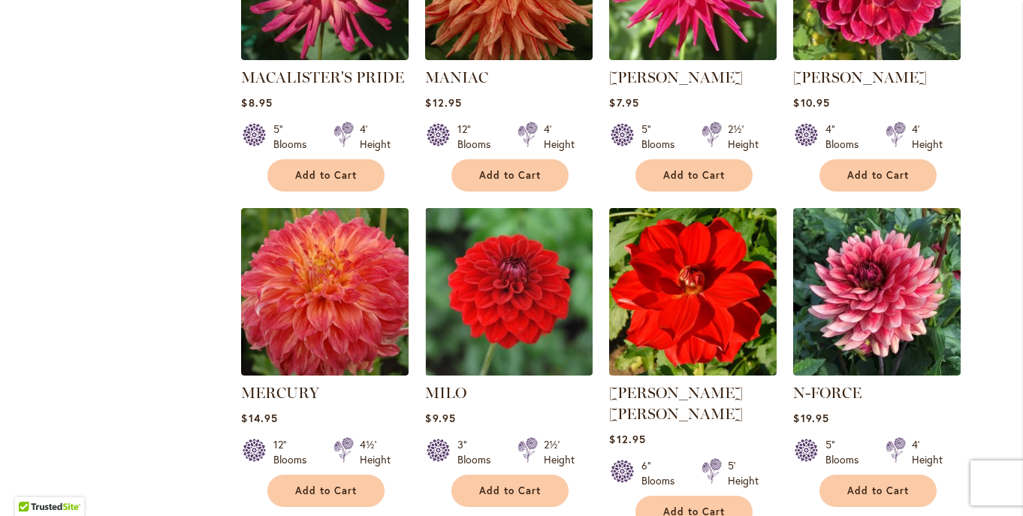
scroll to position [3381, 0]
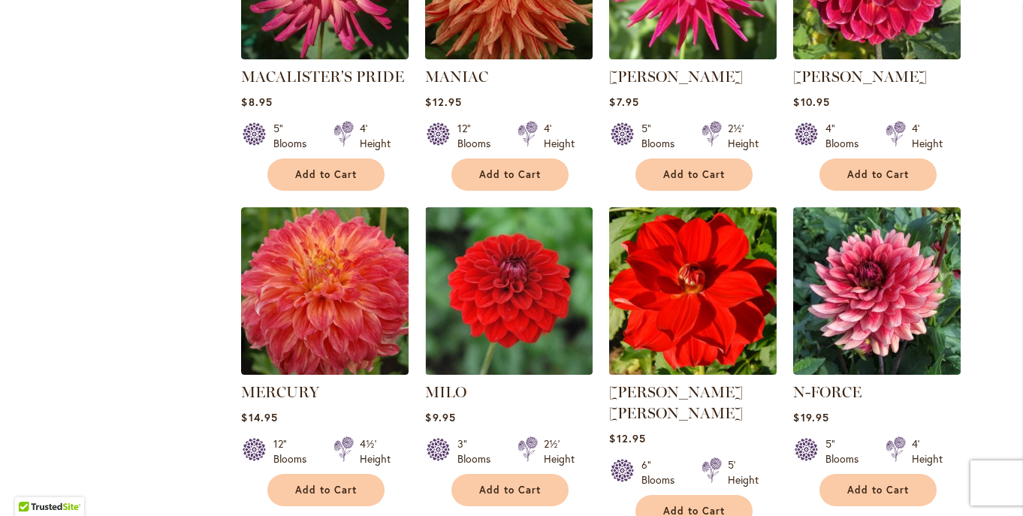
click at [718, 264] on img at bounding box center [693, 291] width 176 height 176
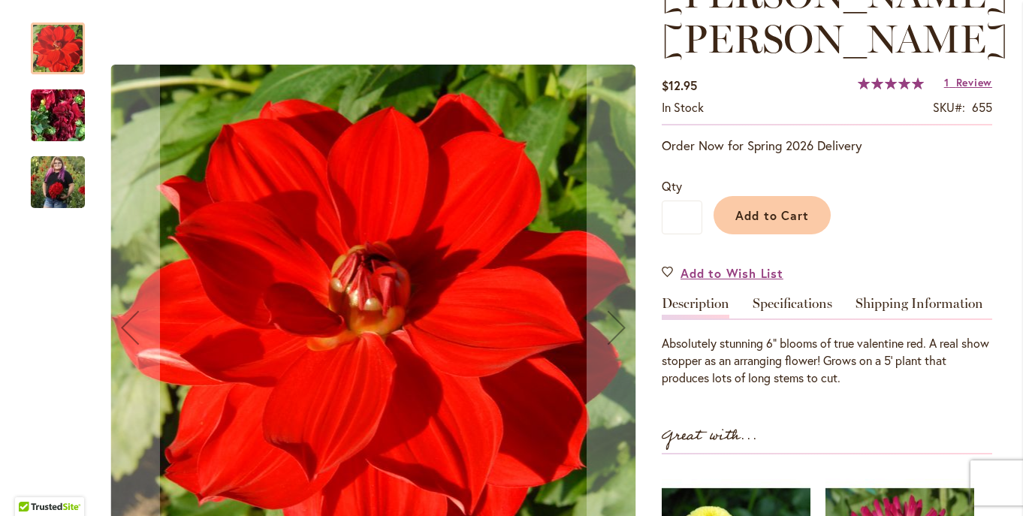
scroll to position [252, 0]
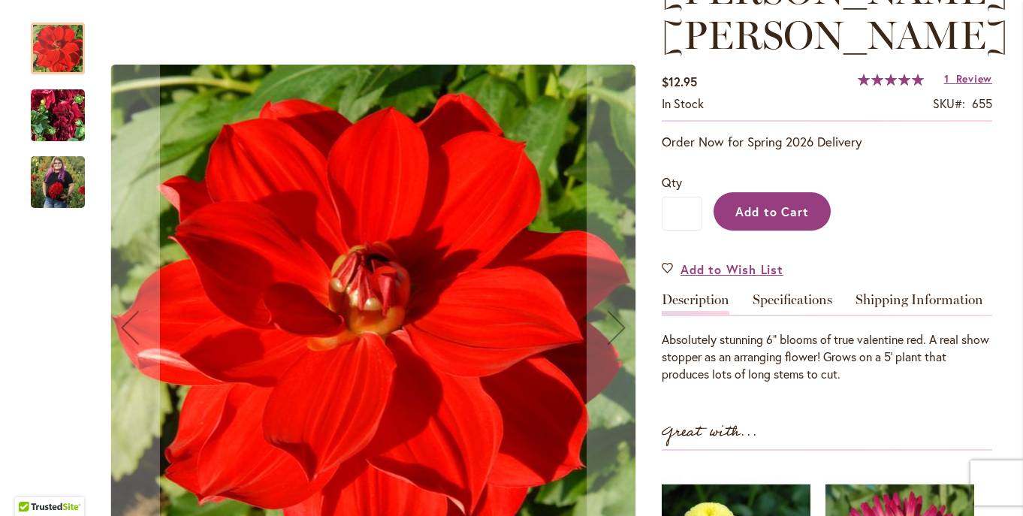
click at [773, 204] on span "Add to Cart" at bounding box center [772, 212] width 74 height 16
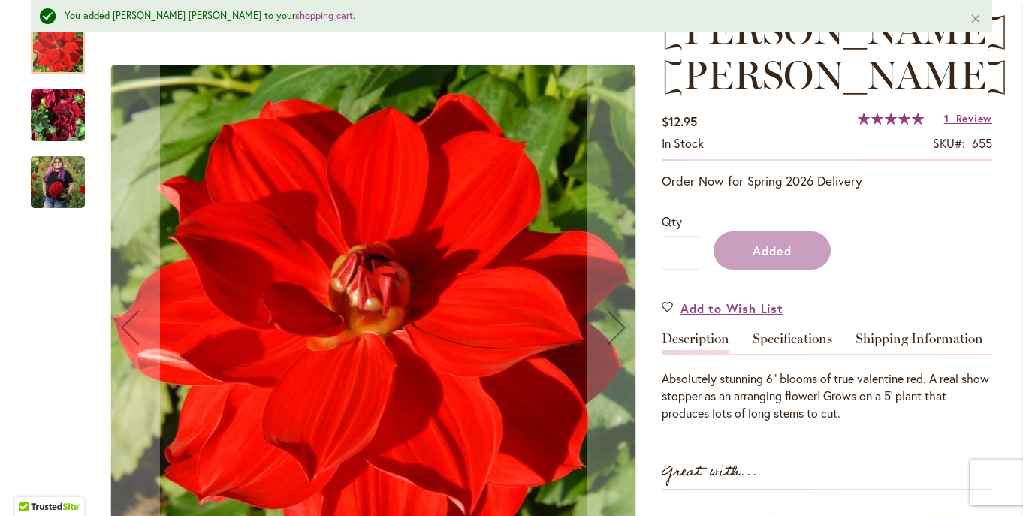
scroll to position [291, 0]
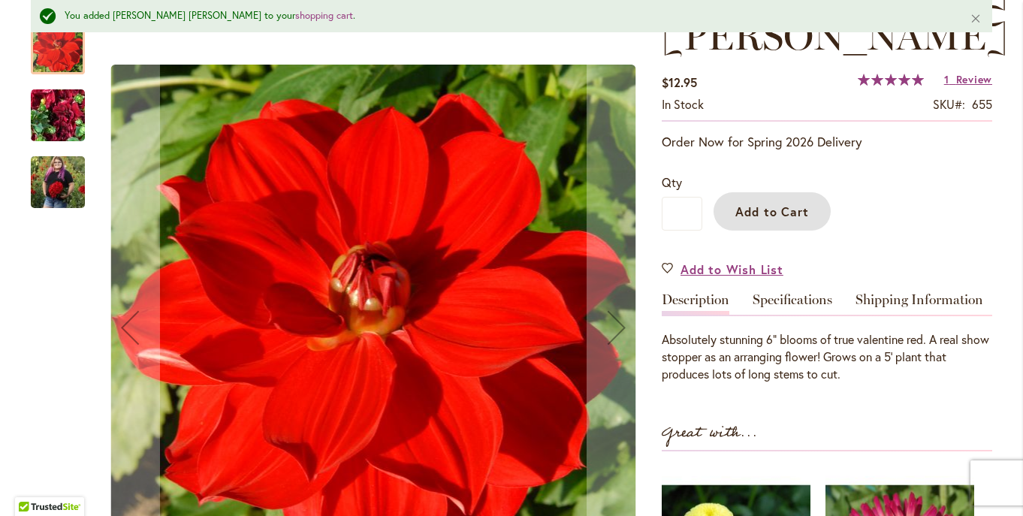
click at [53, 185] on img "MOLLY ANN" at bounding box center [58, 182] width 54 height 68
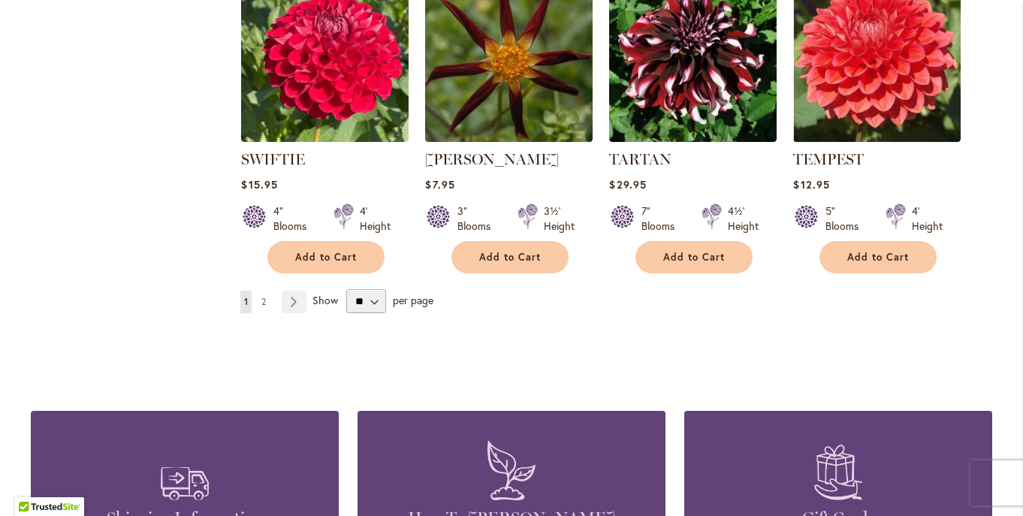
scroll to position [5235, 0]
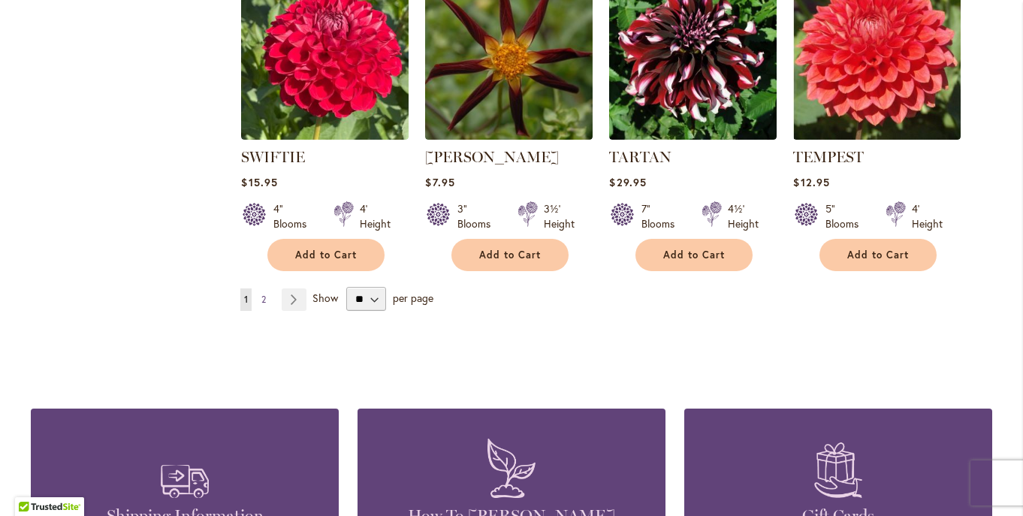
click at [261, 294] on span "2" at bounding box center [263, 299] width 5 height 11
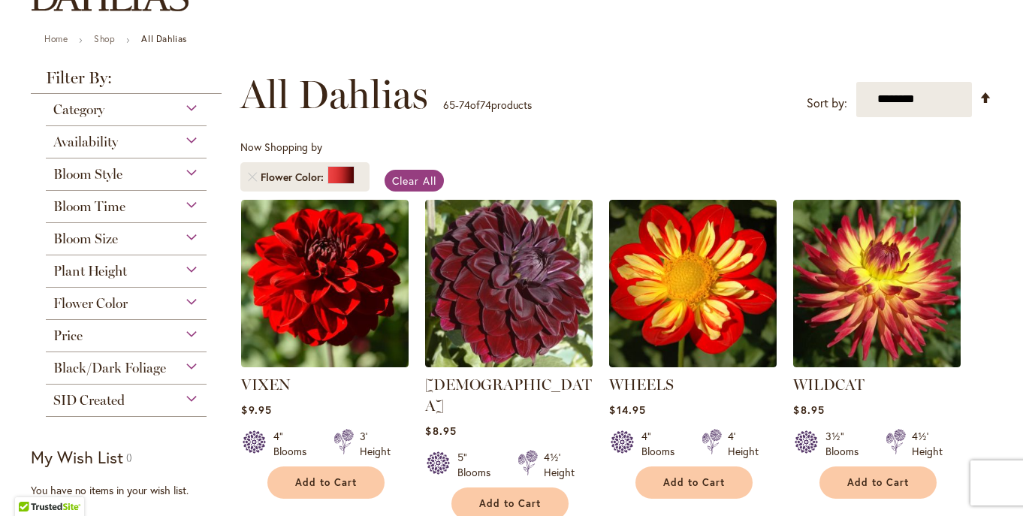
scroll to position [150, 0]
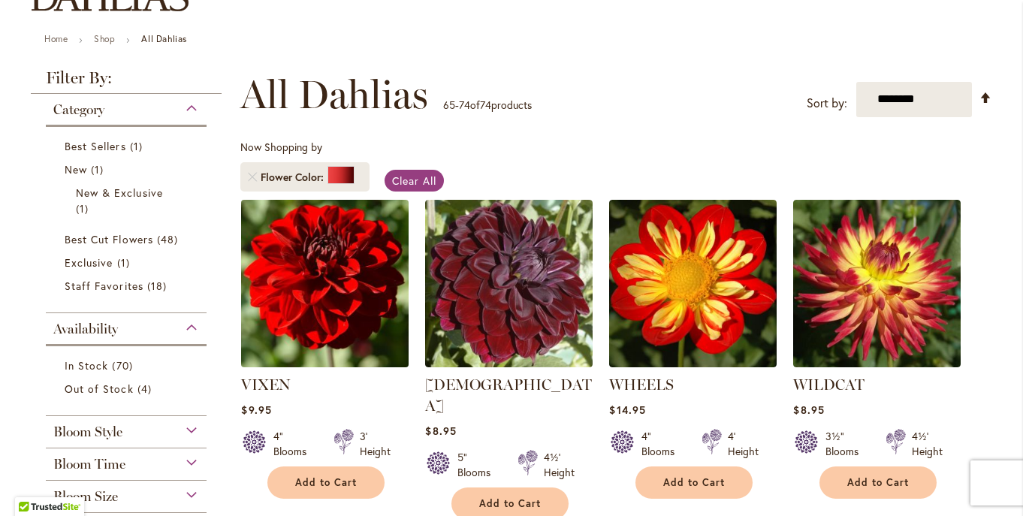
click at [303, 325] on img at bounding box center [325, 283] width 176 height 176
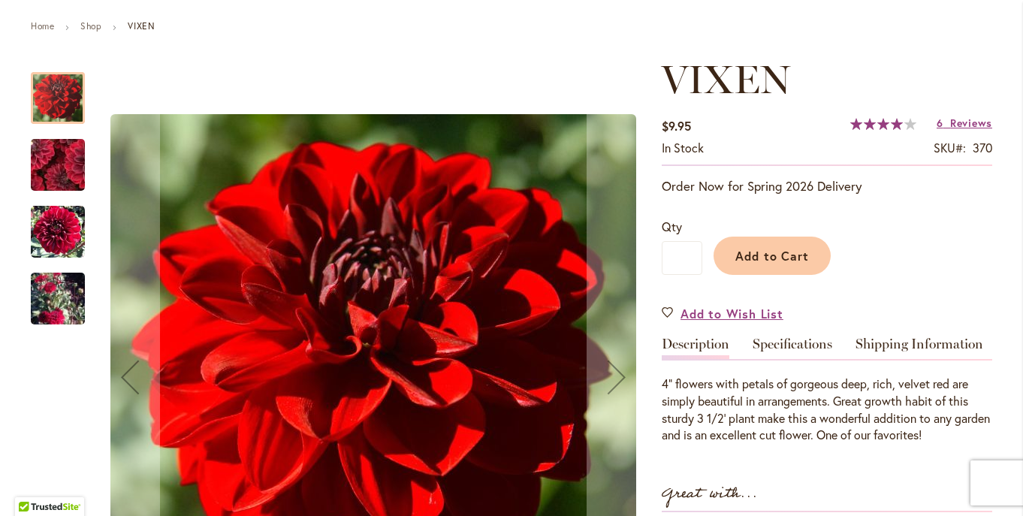
scroll to position [187, 0]
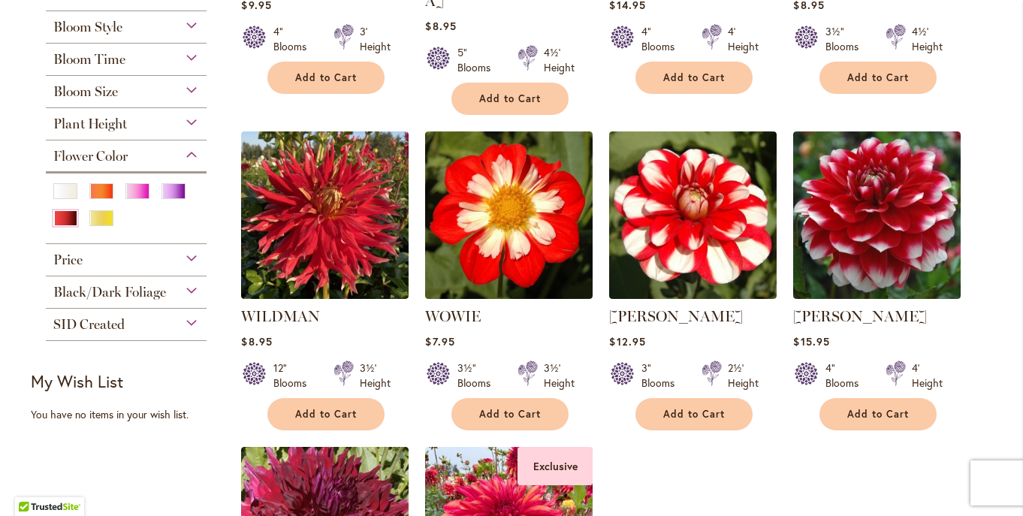
scroll to position [552, 0]
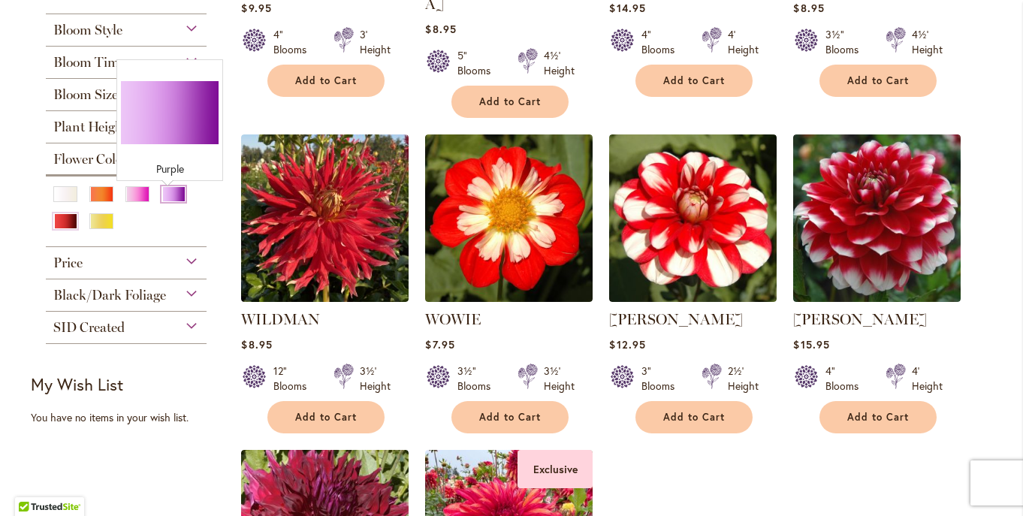
click at [167, 195] on div "Purple" at bounding box center [173, 194] width 24 height 16
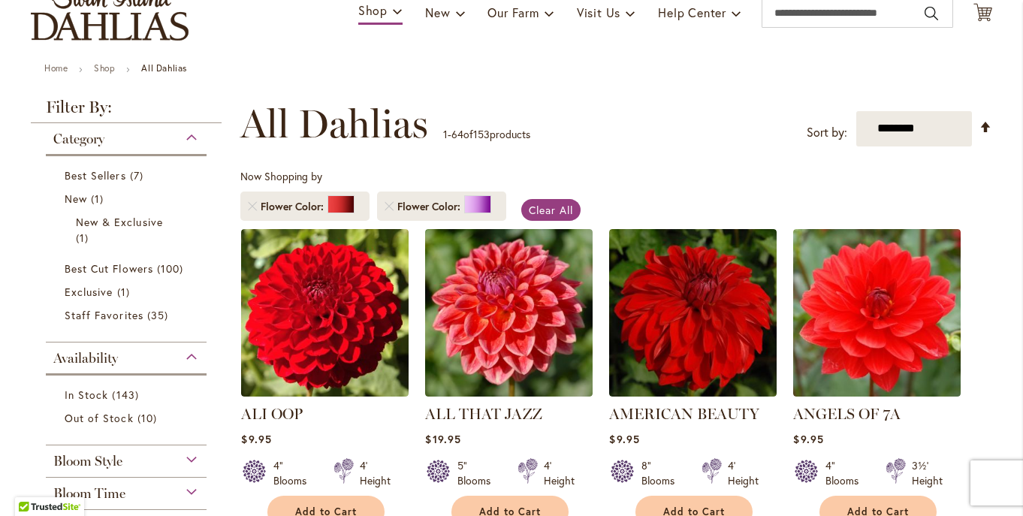
scroll to position [150, 0]
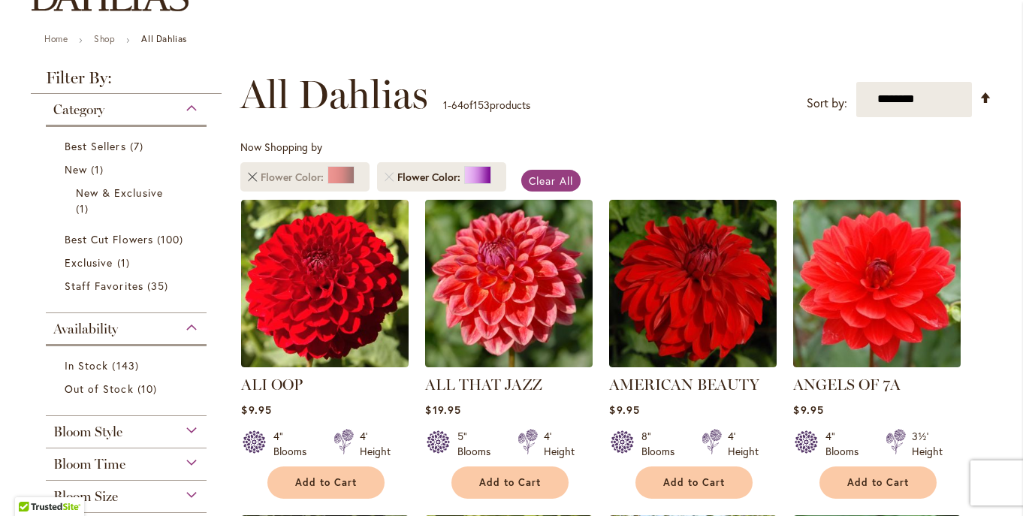
click at [248, 178] on link "Remove Flower Color Red" at bounding box center [252, 177] width 9 height 9
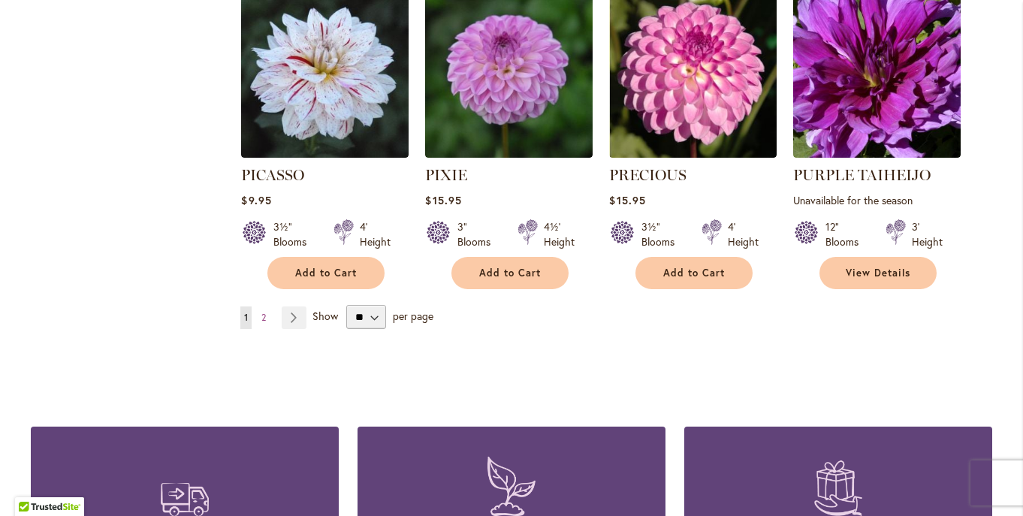
scroll to position [5239, 0]
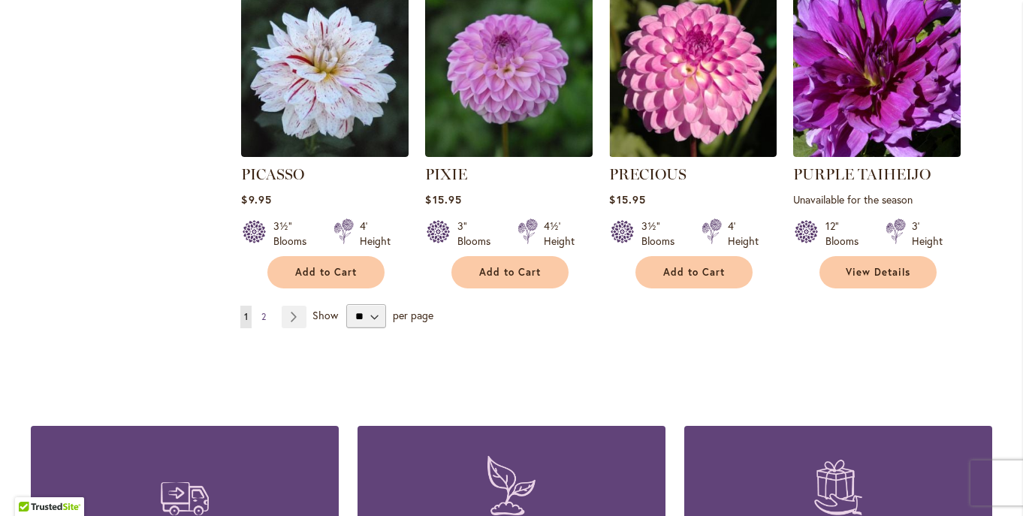
click at [261, 311] on span "2" at bounding box center [263, 316] width 5 height 11
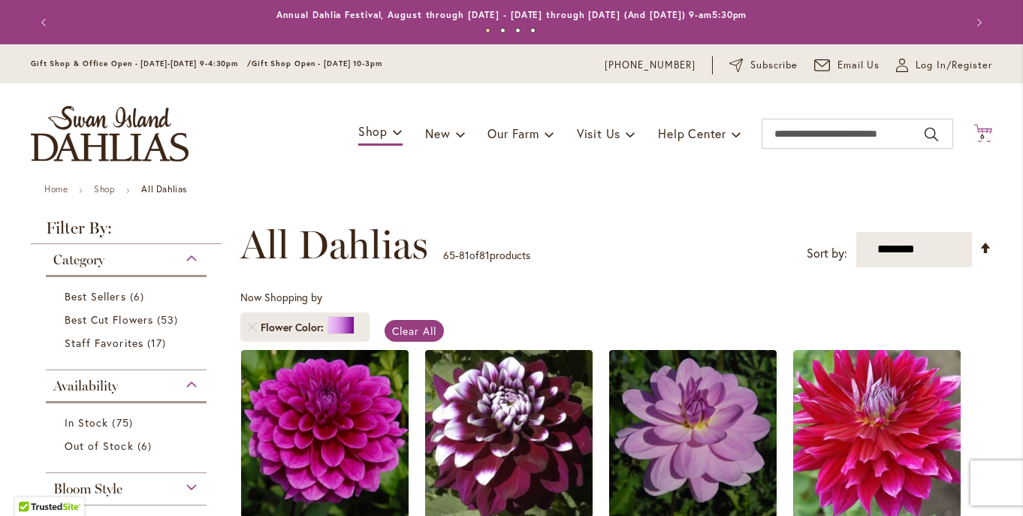
click at [981, 134] on span "6 6 items" at bounding box center [983, 137] width 15 height 8
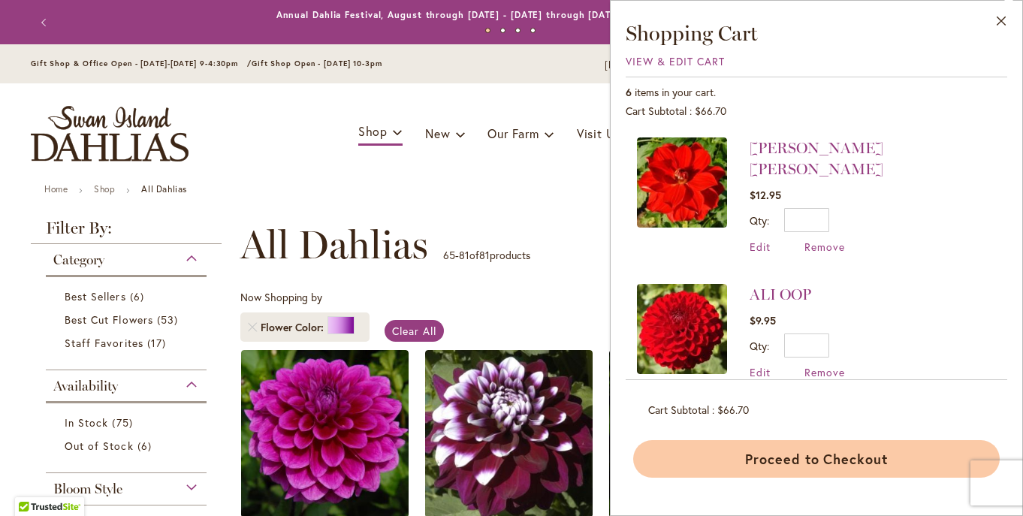
click at [820, 459] on button "Proceed to Checkout" at bounding box center [816, 459] width 366 height 38
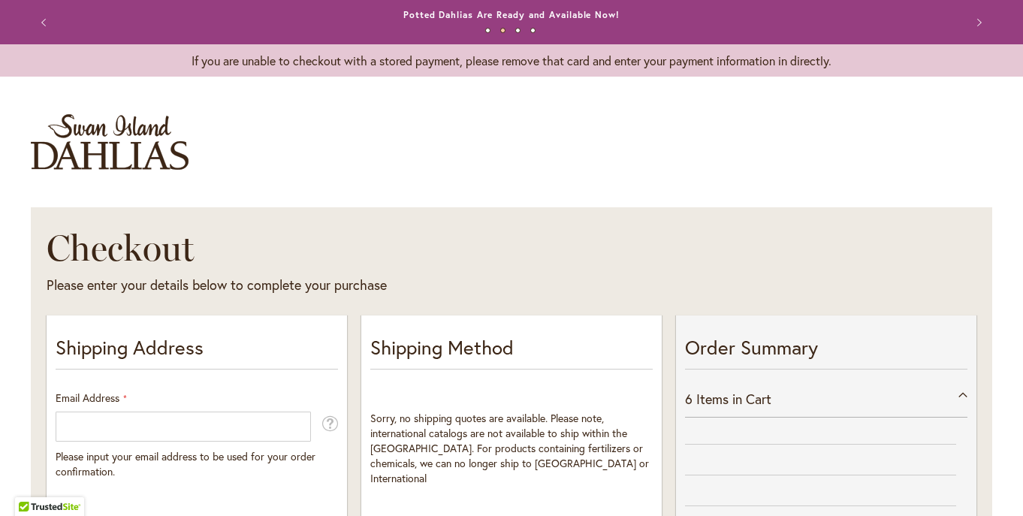
select select "**"
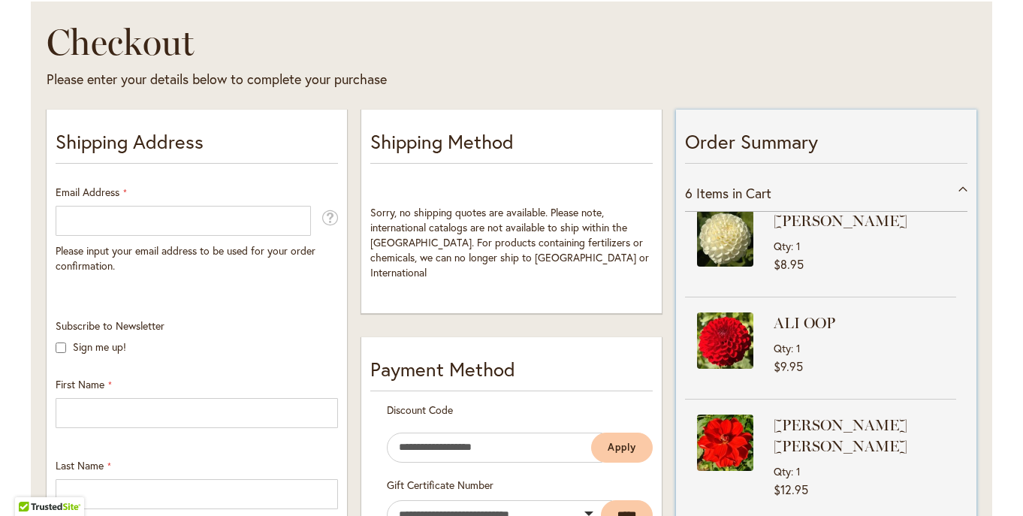
scroll to position [207, 0]
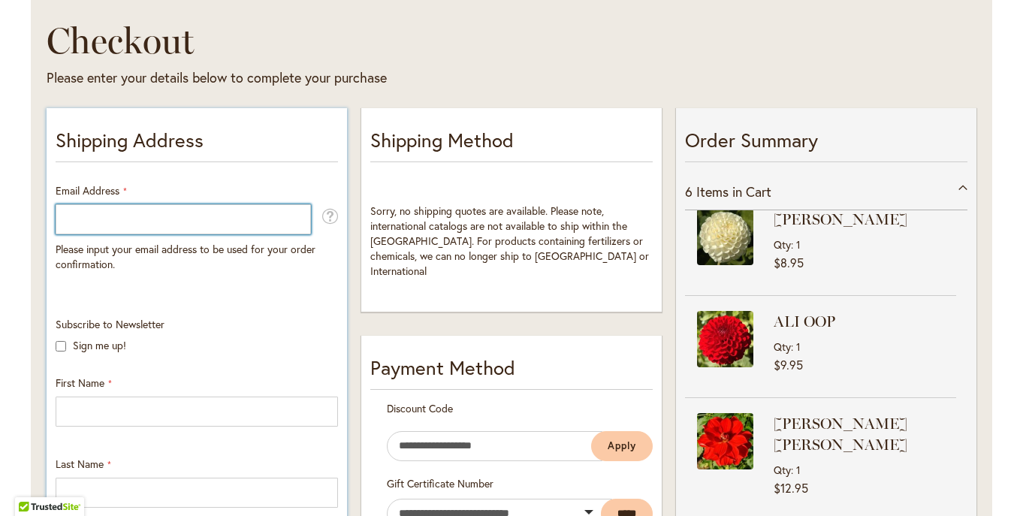
click at [107, 221] on input "Email Address" at bounding box center [183, 219] width 255 height 30
type input "**********"
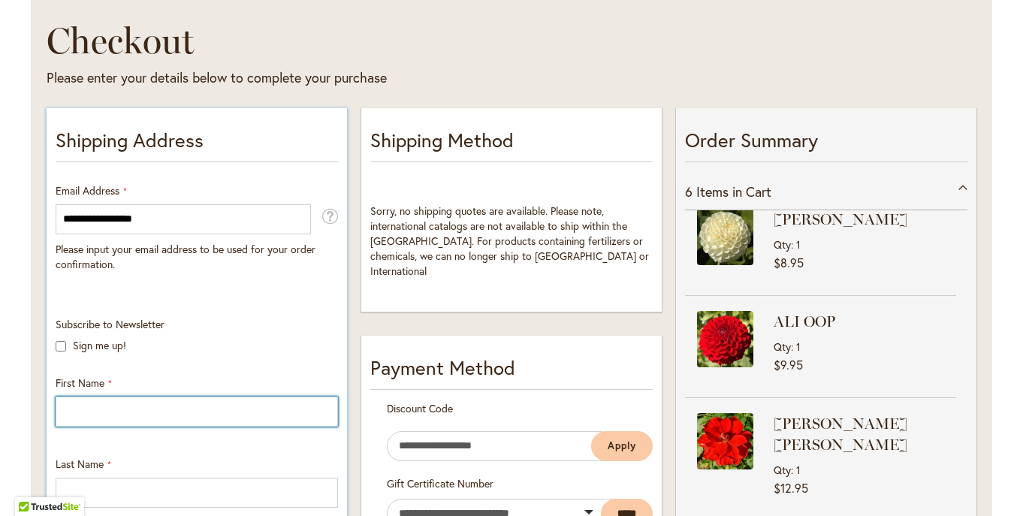
click at [68, 409] on input "First Name" at bounding box center [197, 412] width 282 height 30
type input "********"
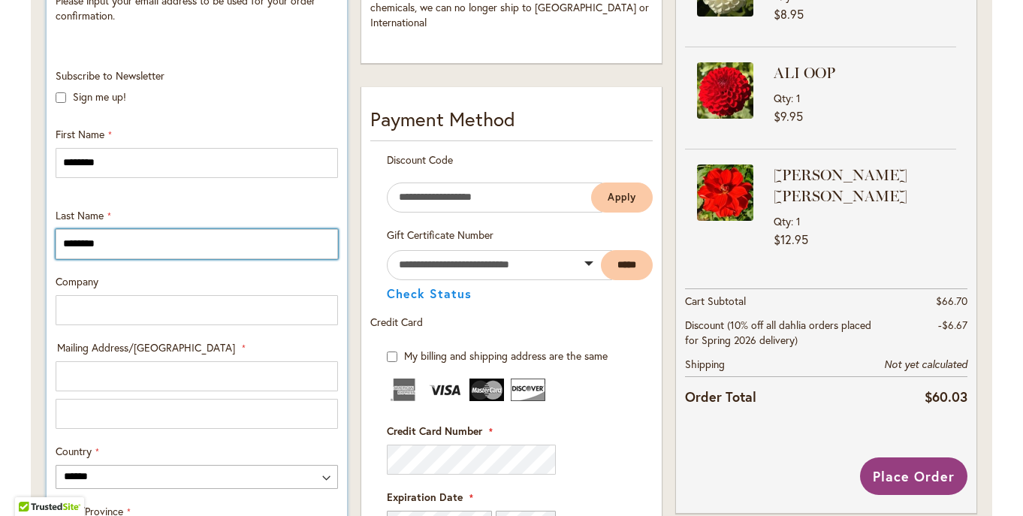
scroll to position [470, 0]
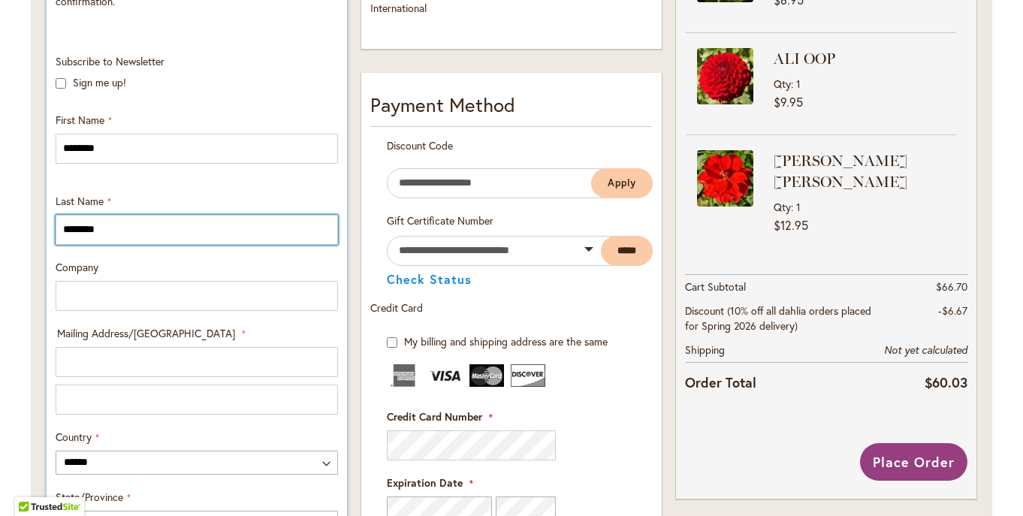
type input "********"
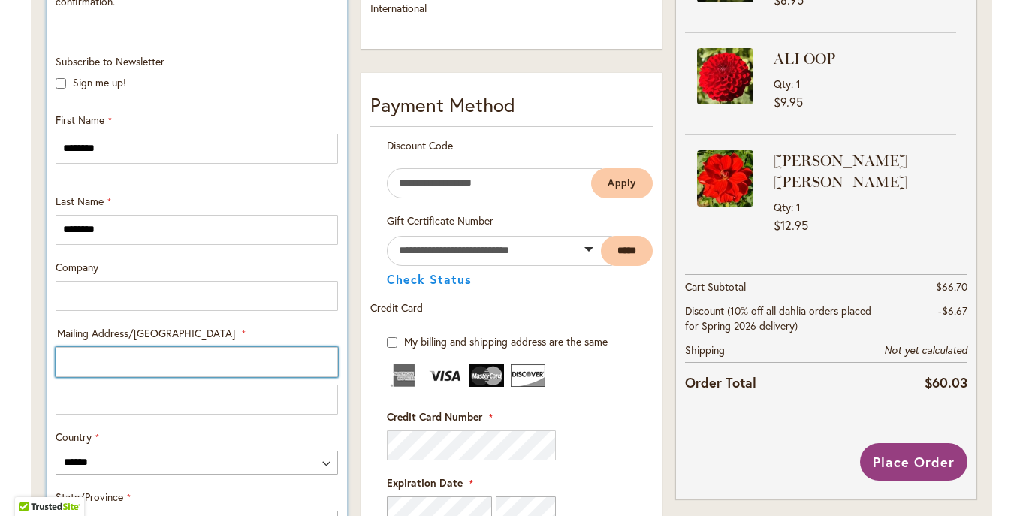
click at [88, 366] on input "Mailing Address/PO BOX: Line 1" at bounding box center [197, 362] width 282 height 30
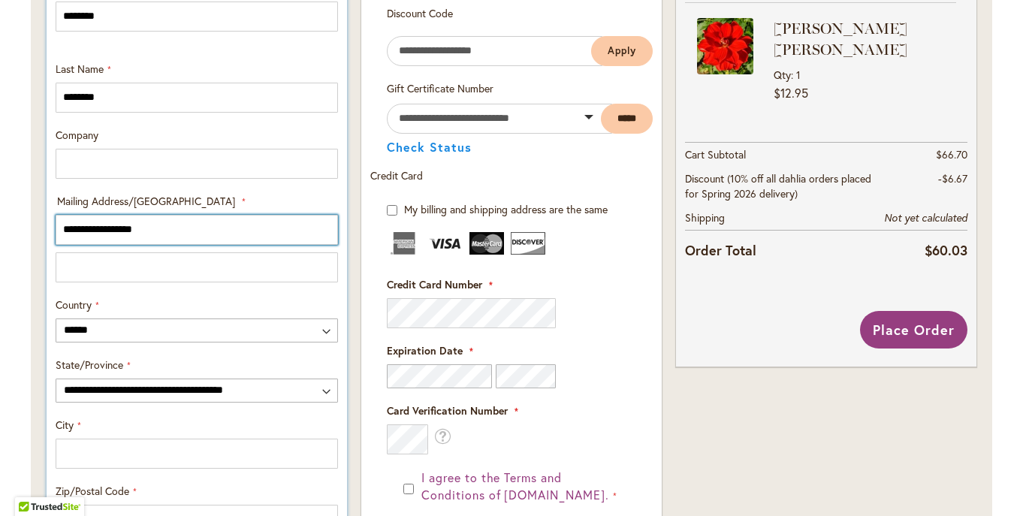
scroll to position [605, 0]
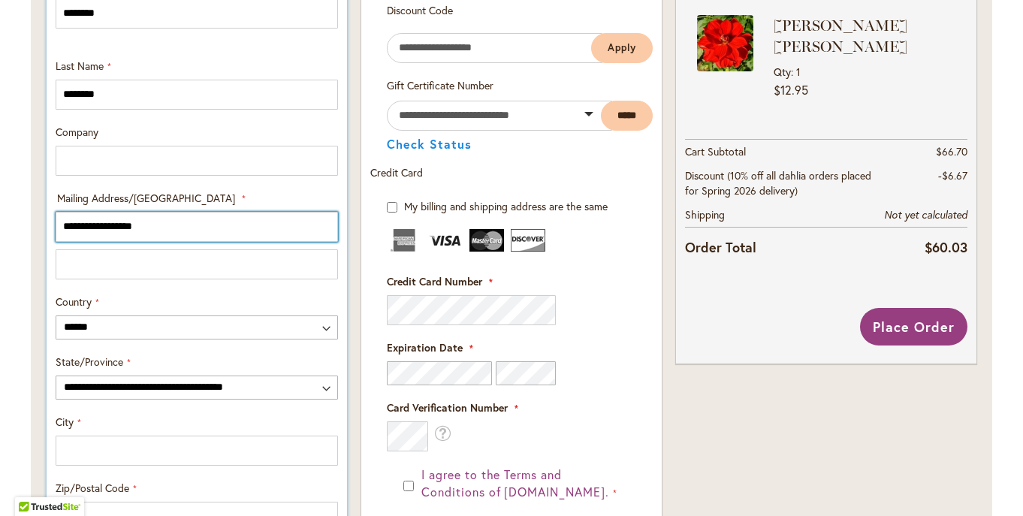
type input "**********"
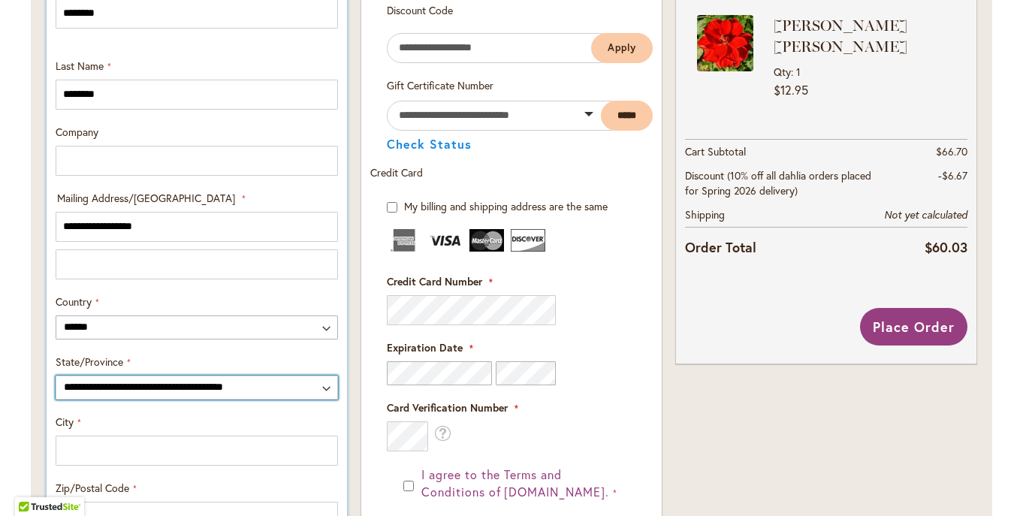
click at [56, 375] on select "**********" at bounding box center [197, 387] width 282 height 24
select select "**"
click option "**********" at bounding box center [0, 0] width 0 height 0
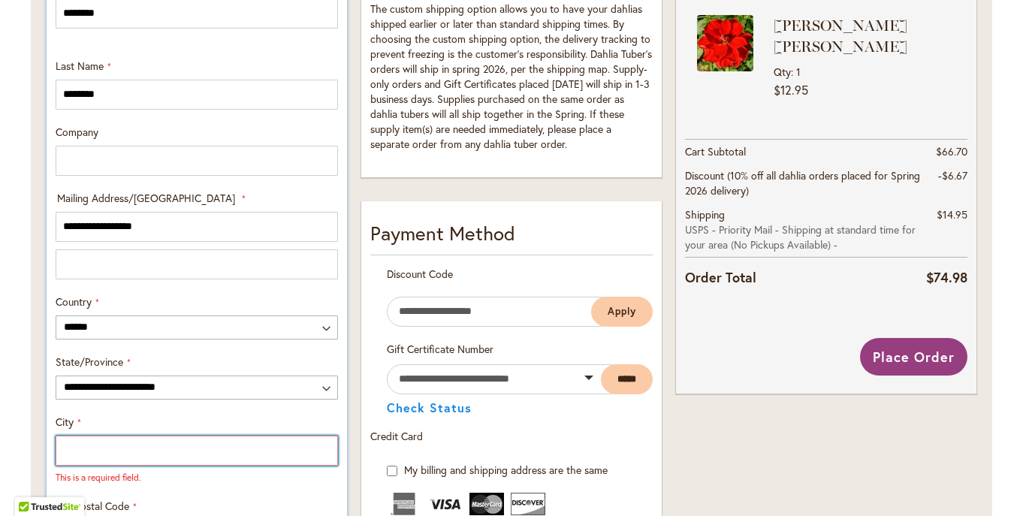
click at [185, 451] on input "City" at bounding box center [197, 451] width 282 height 30
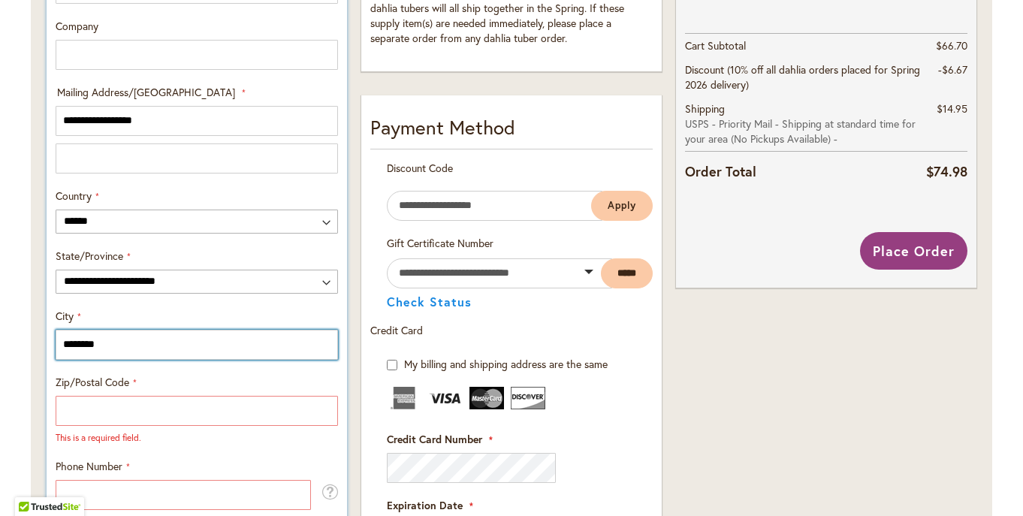
scroll to position [744, 0]
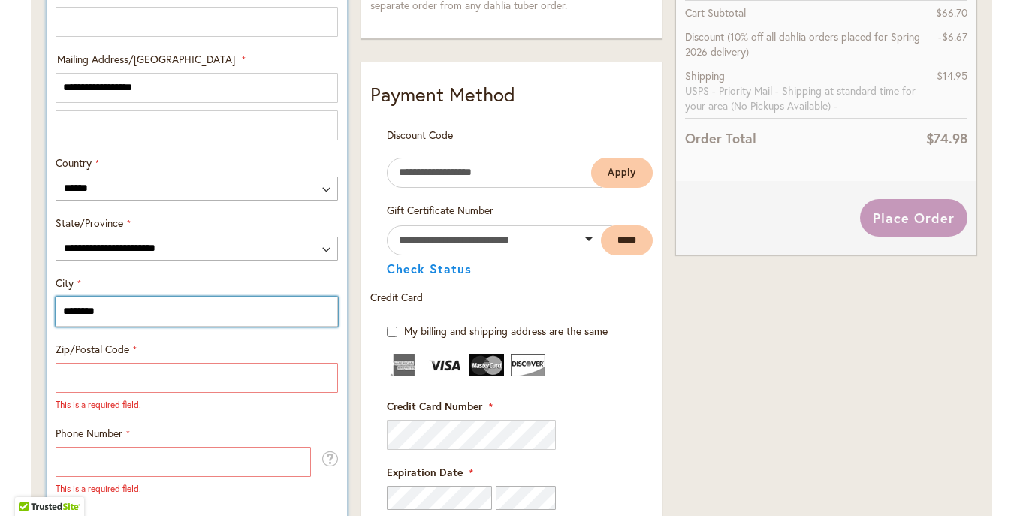
type input "********"
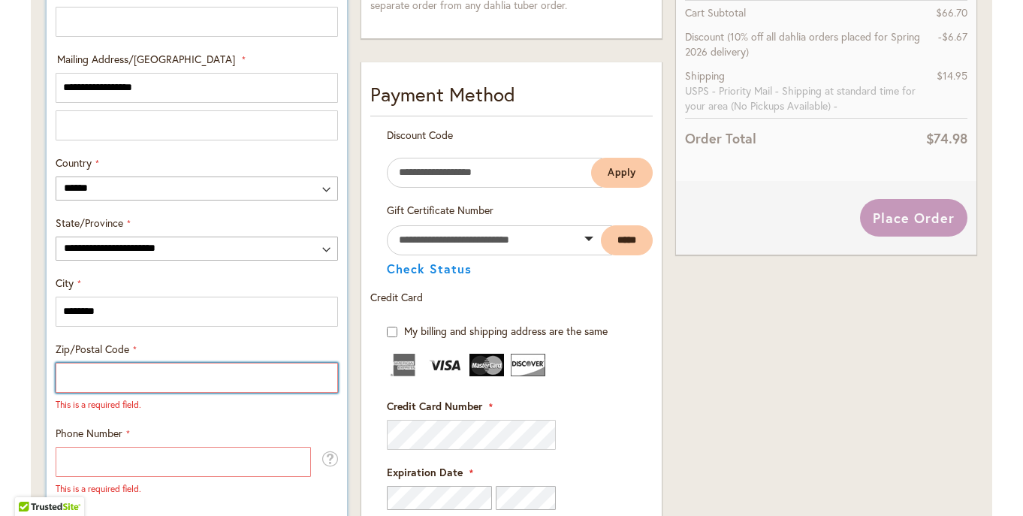
click at [143, 381] on input "Zip/Postal Code" at bounding box center [197, 378] width 282 height 30
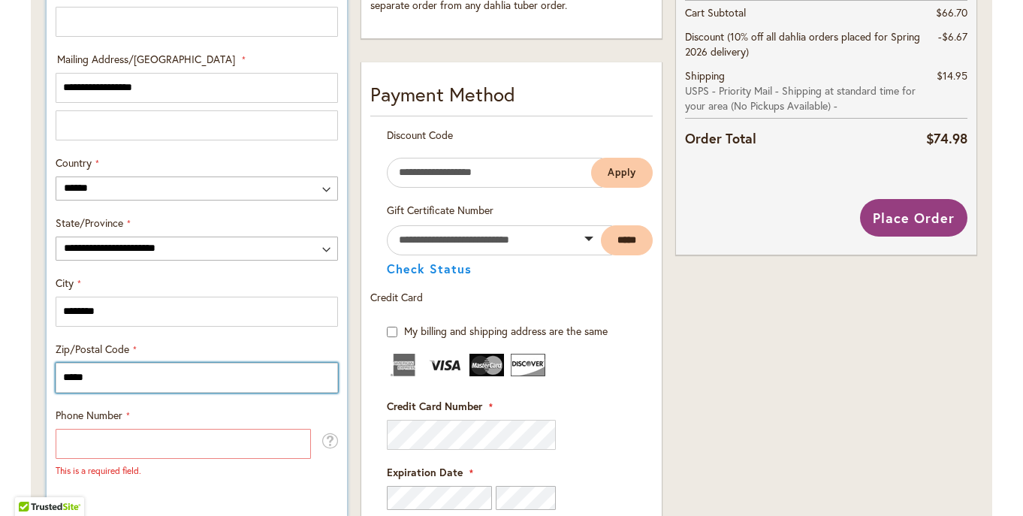
type input "*****"
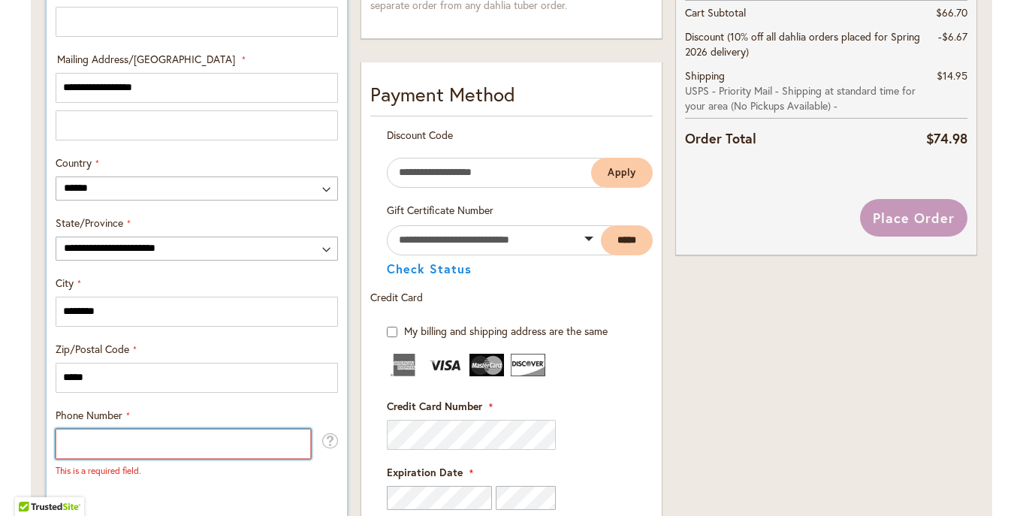
click at [179, 445] on input "Phone Number" at bounding box center [183, 444] width 255 height 30
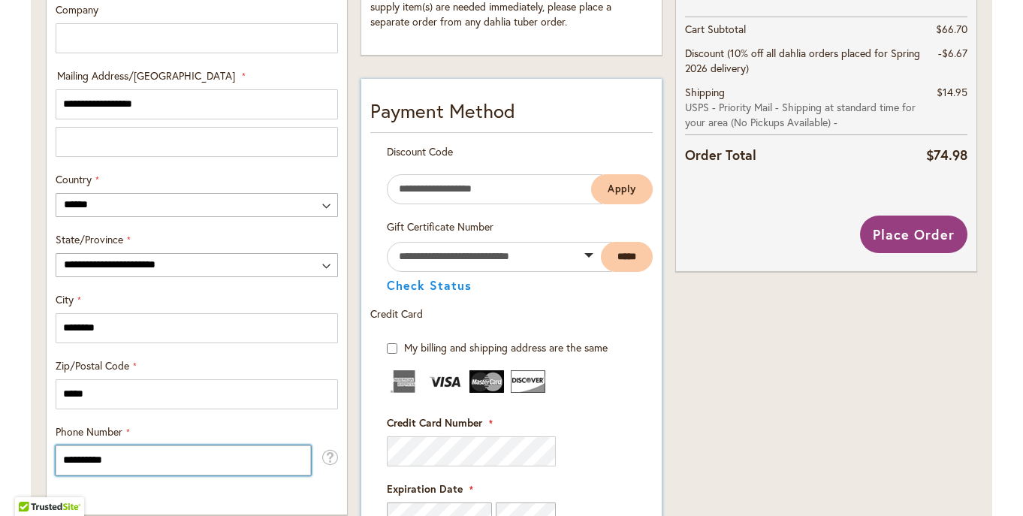
scroll to position [729, 0]
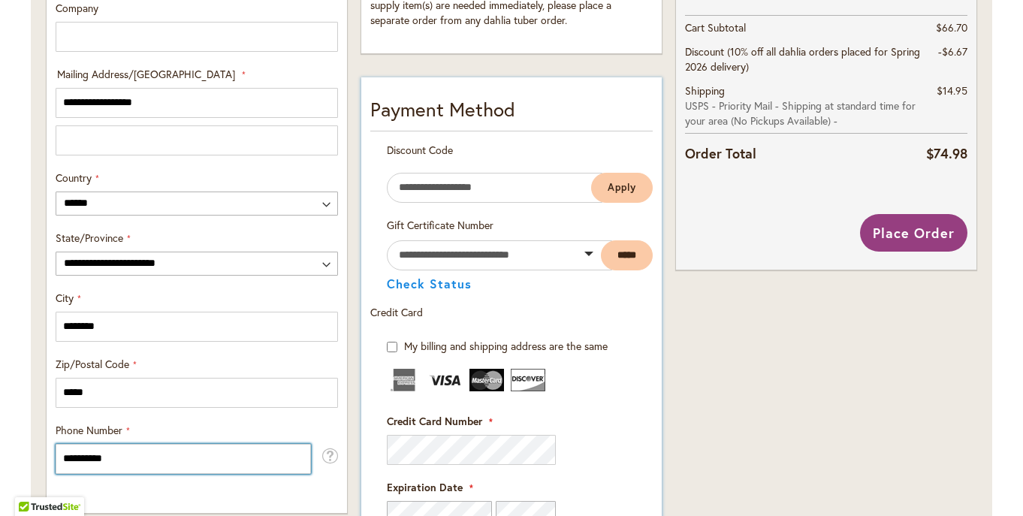
type input "**********"
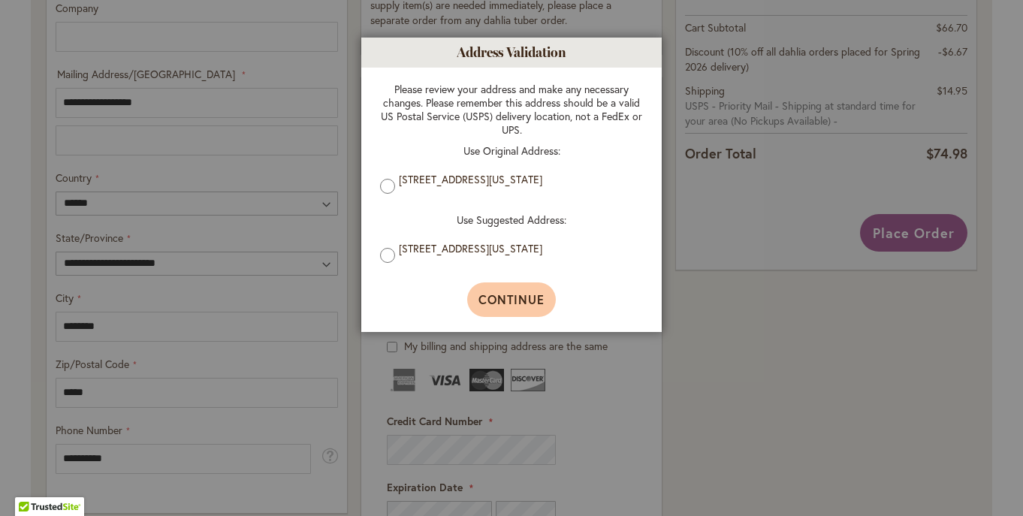
click at [529, 306] on span "Continue" at bounding box center [511, 299] width 67 height 16
type input "**********"
type input "********"
type input "**********"
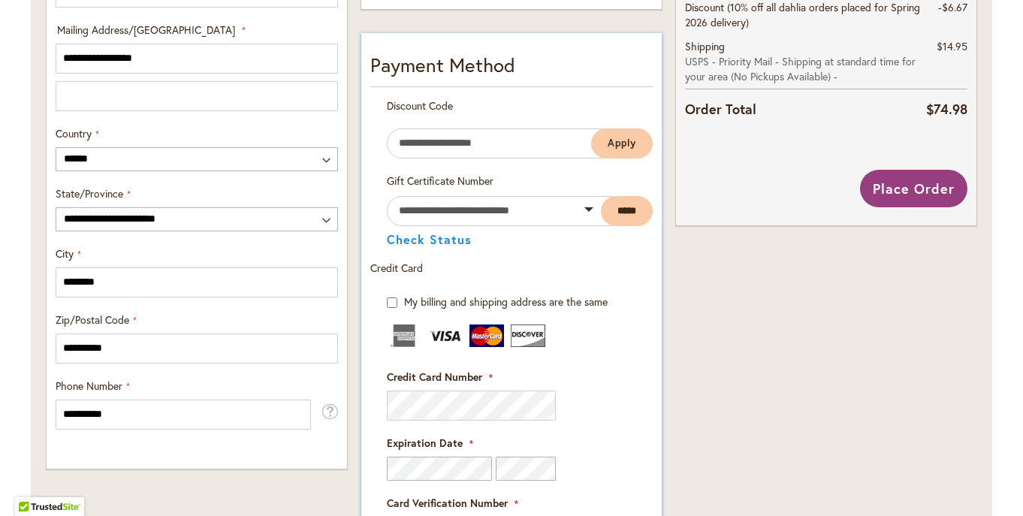
scroll to position [759, 0]
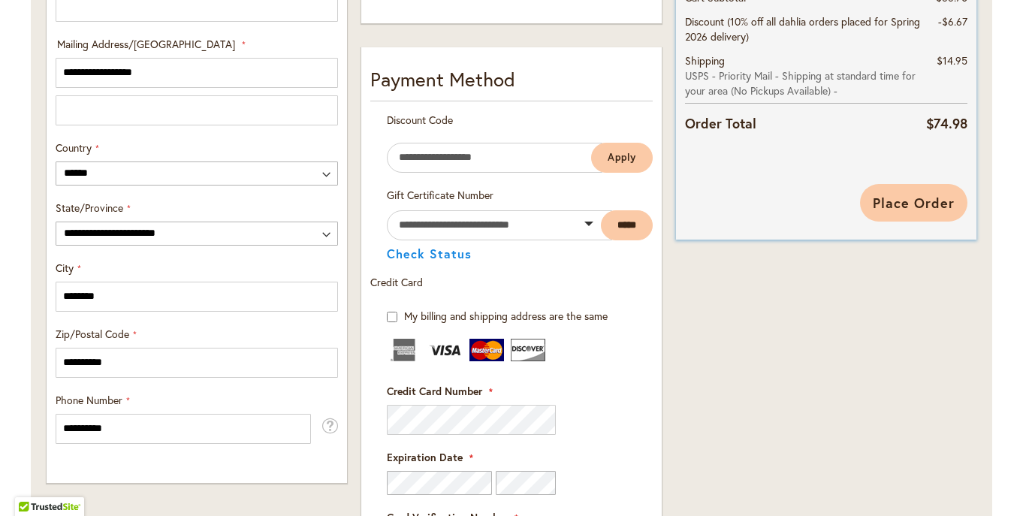
click at [910, 204] on span "Place Order" at bounding box center [914, 203] width 82 height 18
